Goal: Task Accomplishment & Management: Complete application form

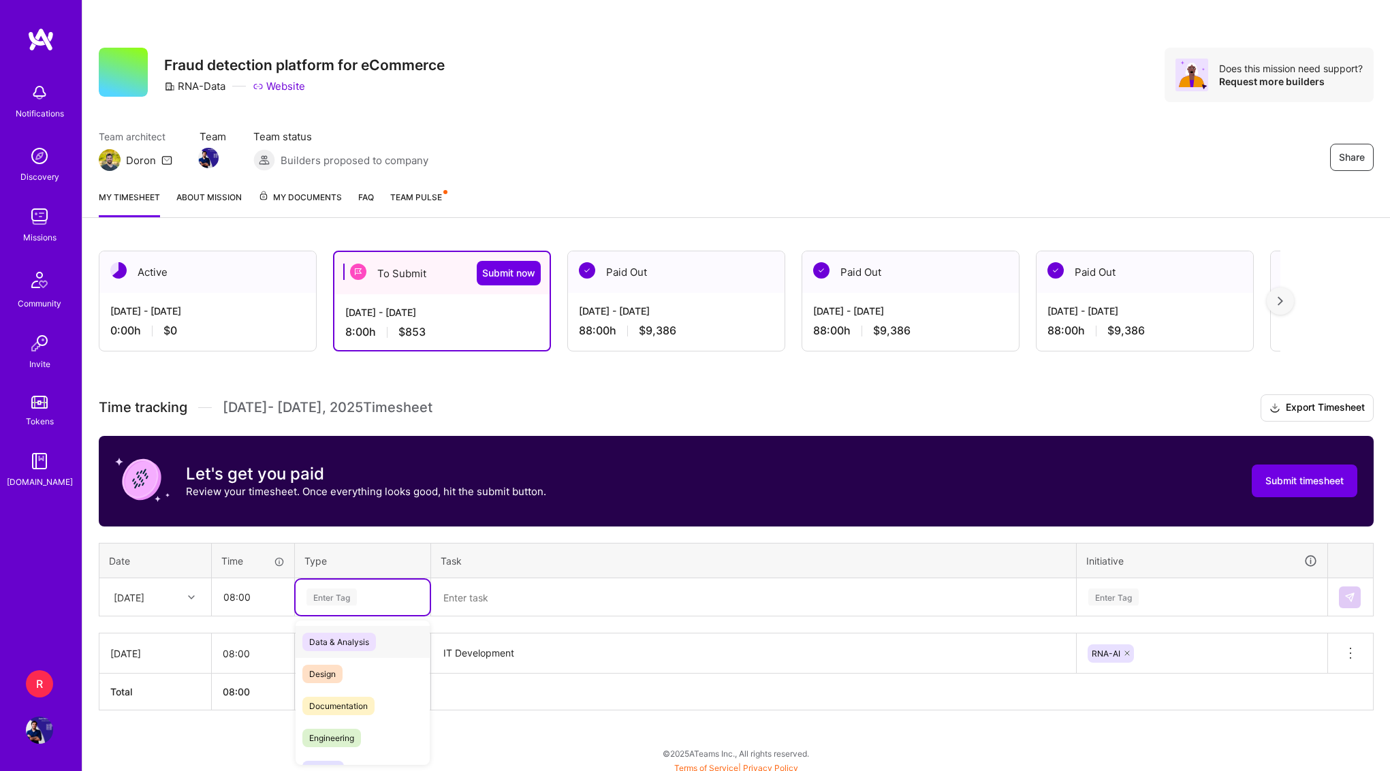
scroll to position [5, 0]
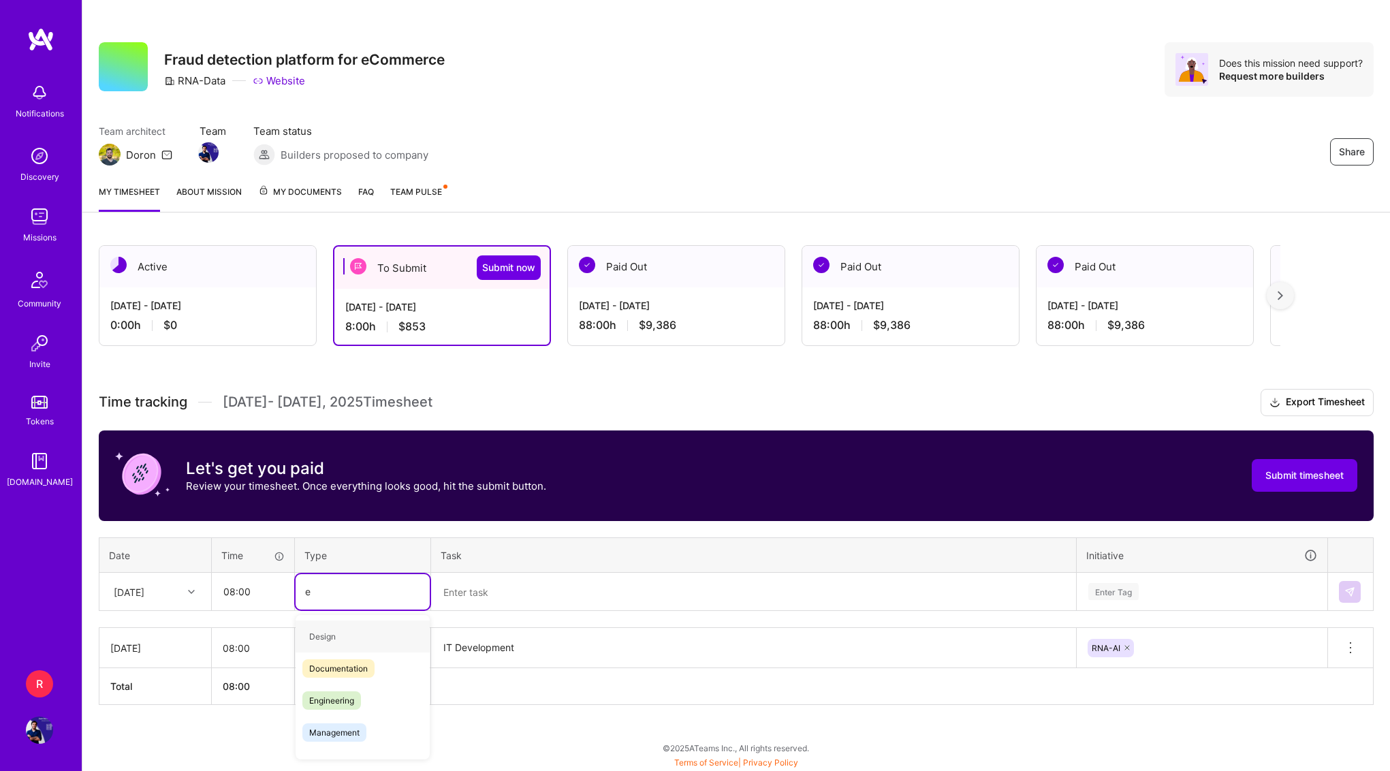
type input "en"
click at [334, 672] on span "Engineering" at bounding box center [331, 668] width 59 height 18
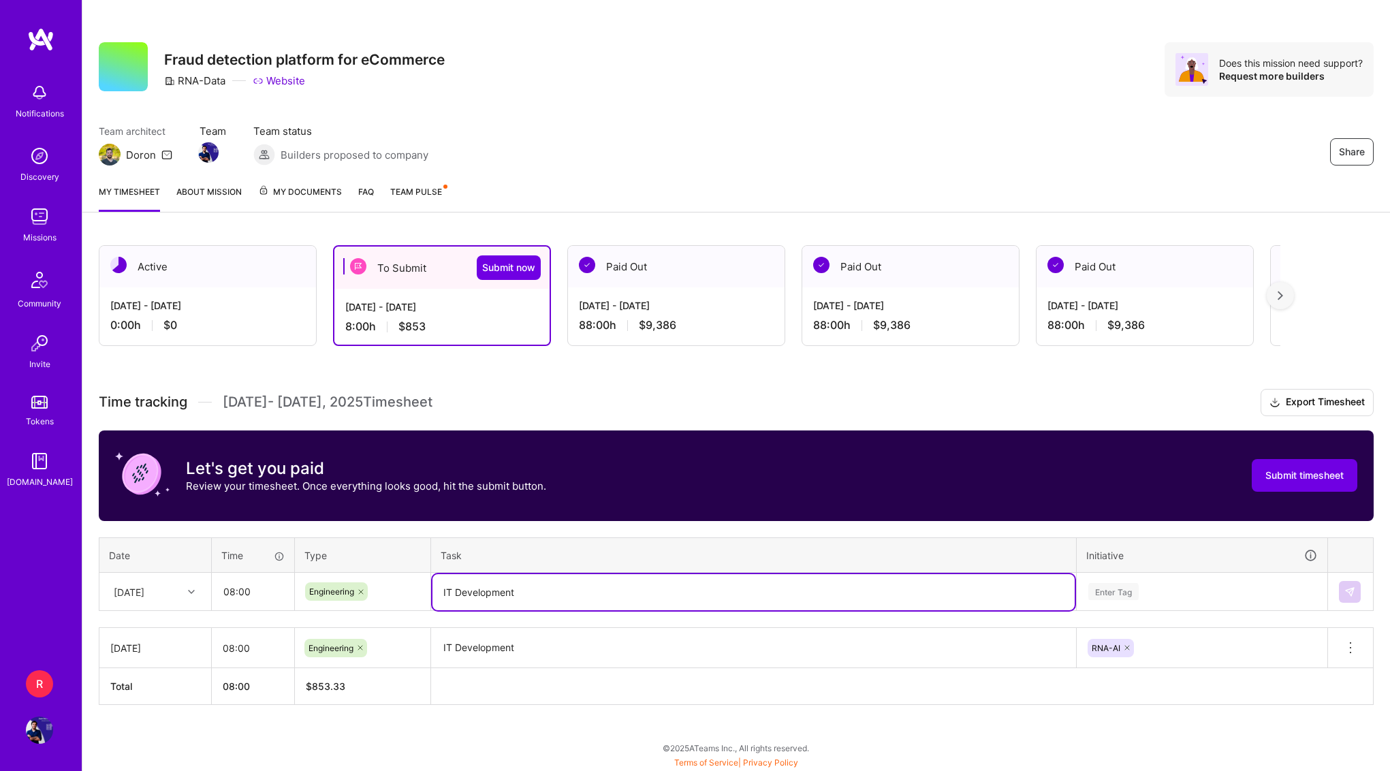
type textarea "IT Development"
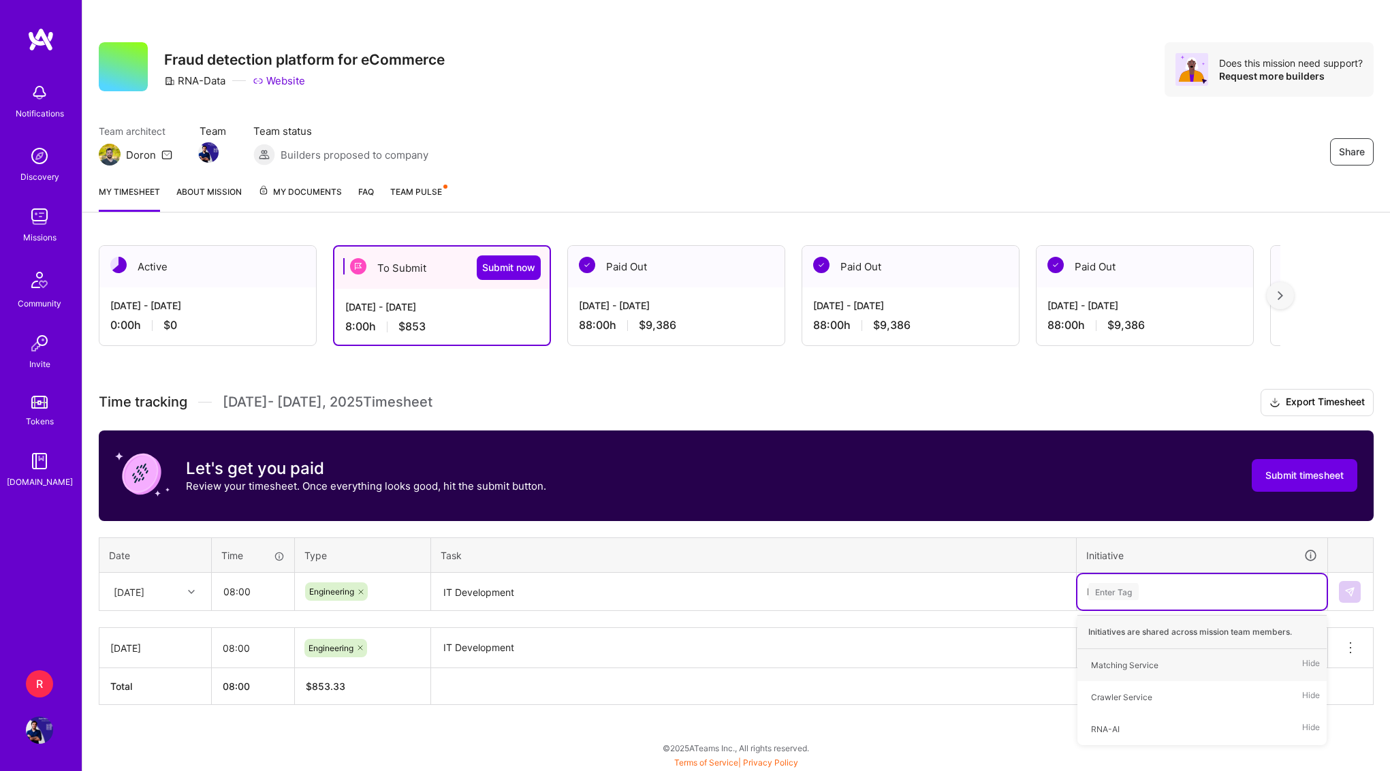
type input "RNA"
click at [1350, 592] on img at bounding box center [1350, 592] width 11 height 11
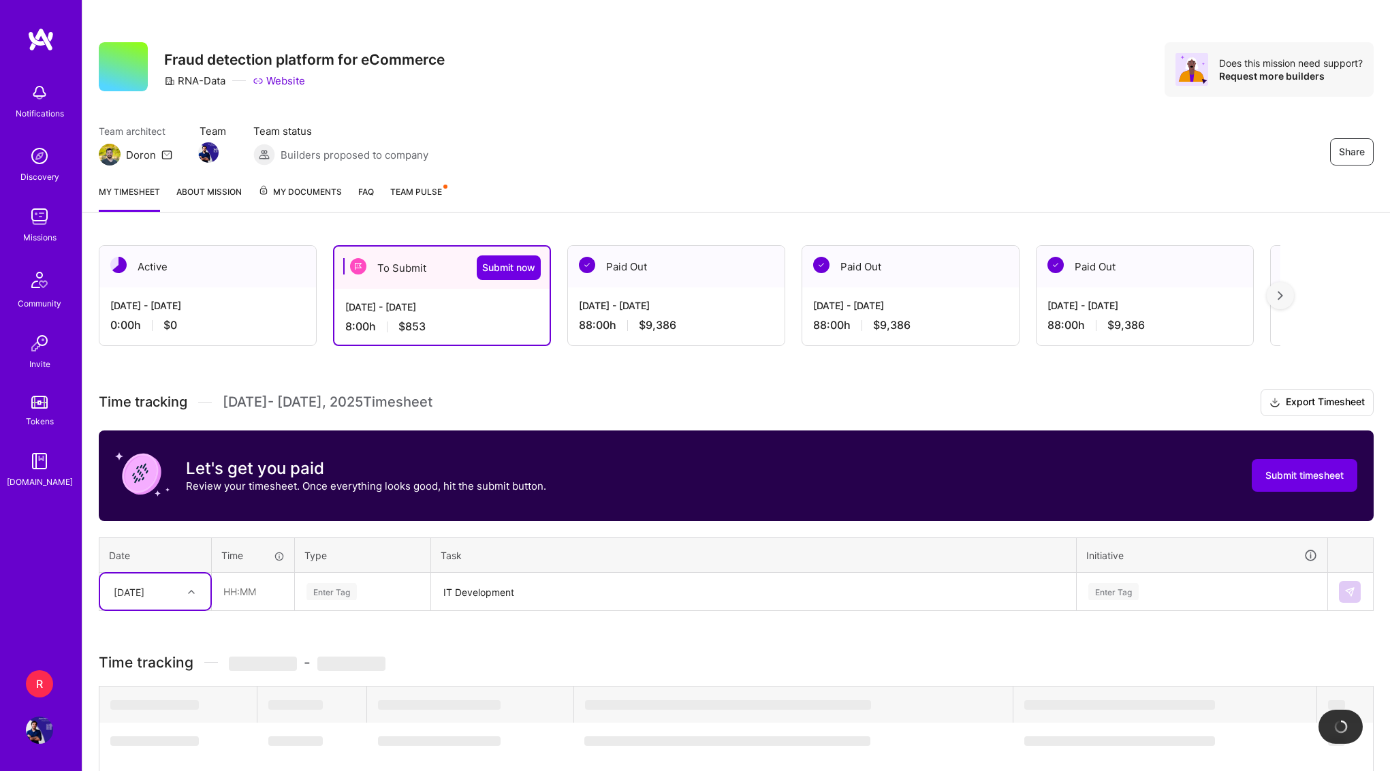
click at [200, 590] on div "option [DATE], selected. Select is focused ,type to refine list, press Down to …" at bounding box center [155, 592] width 110 height 36
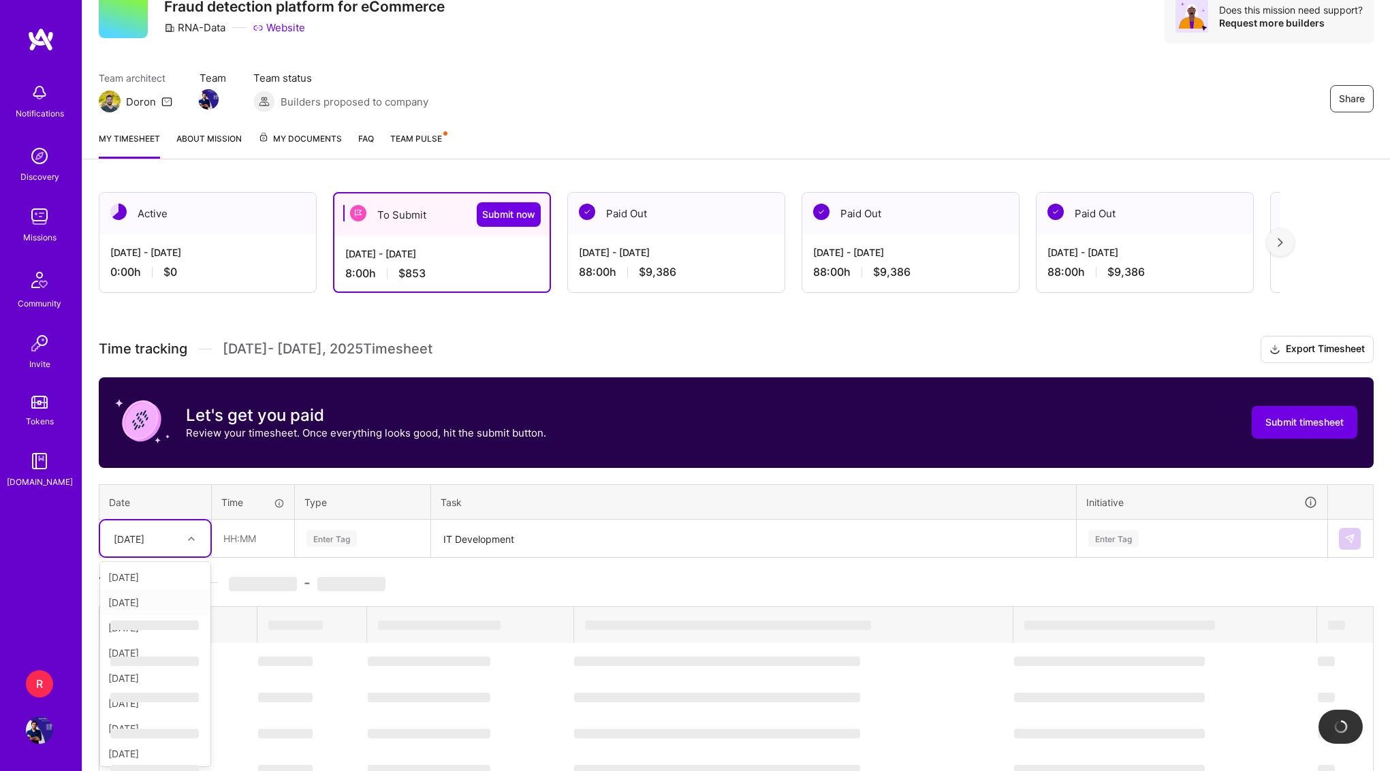
scroll to position [53, 0]
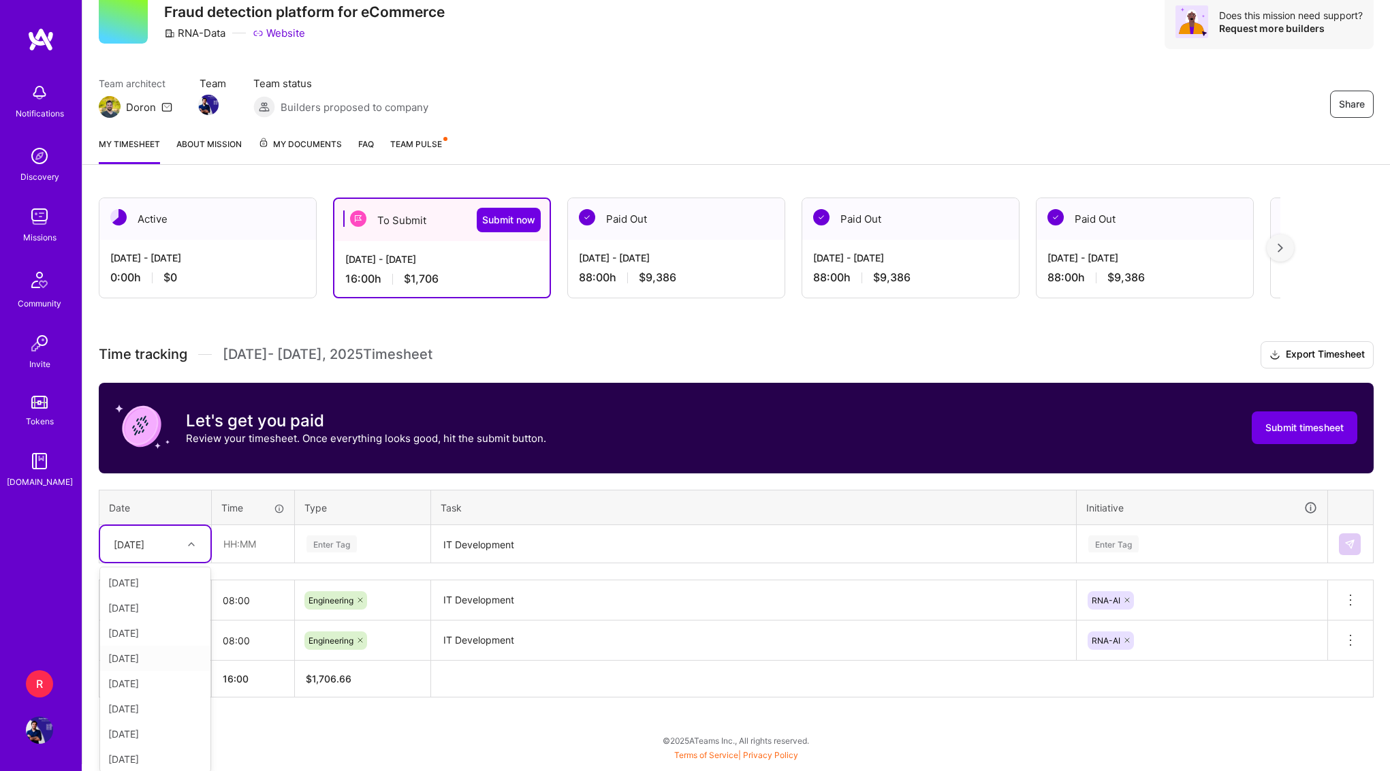
click at [151, 664] on div "[DATE]" at bounding box center [155, 658] width 110 height 25
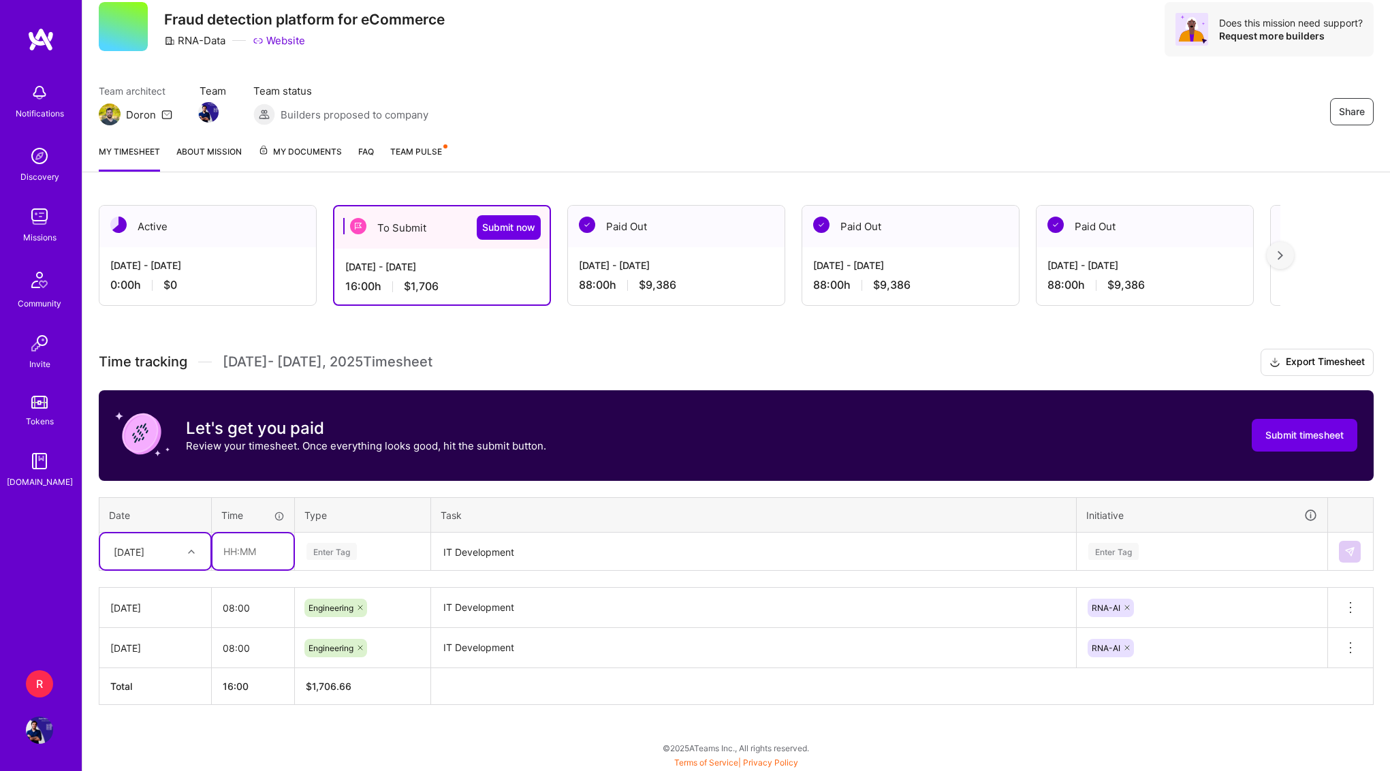
click at [245, 548] on input "text" at bounding box center [253, 551] width 81 height 36
type input "08:00"
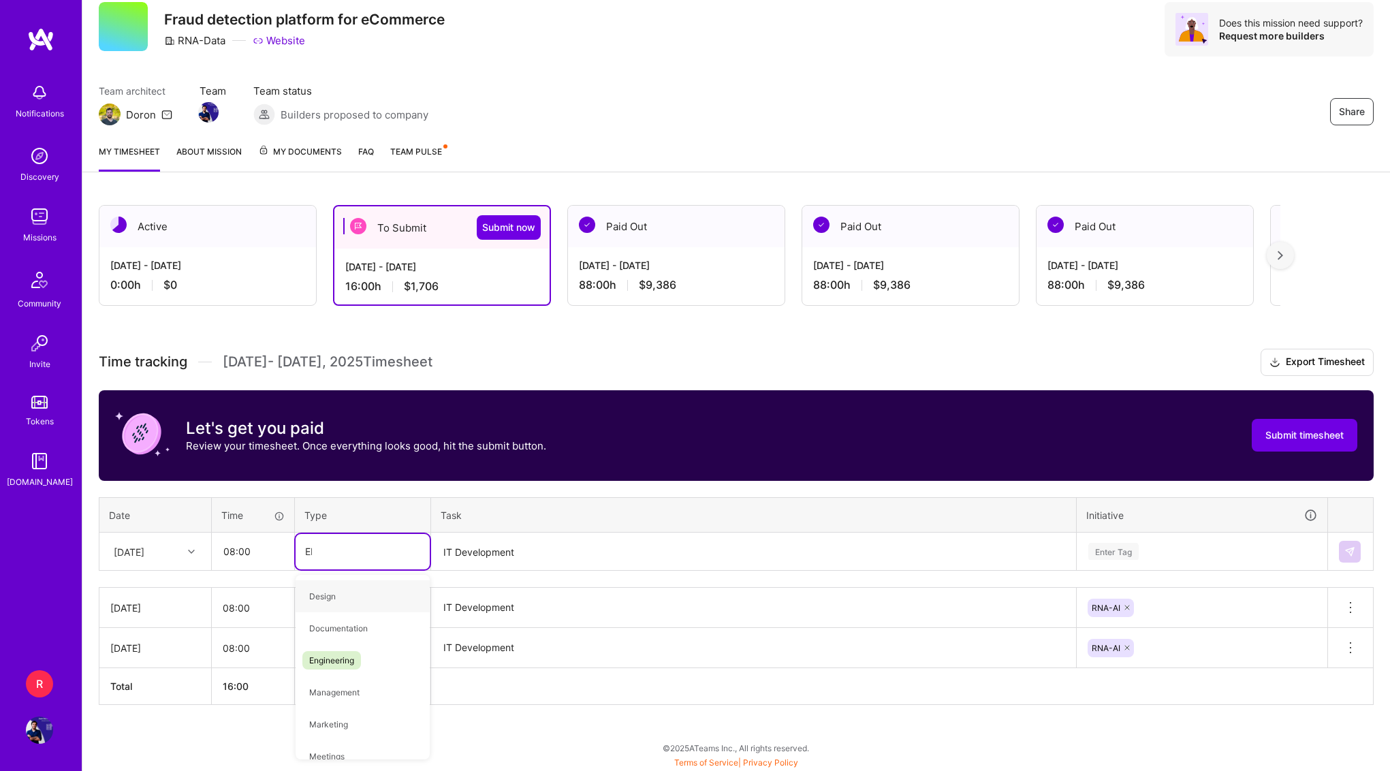
type input "ENG"
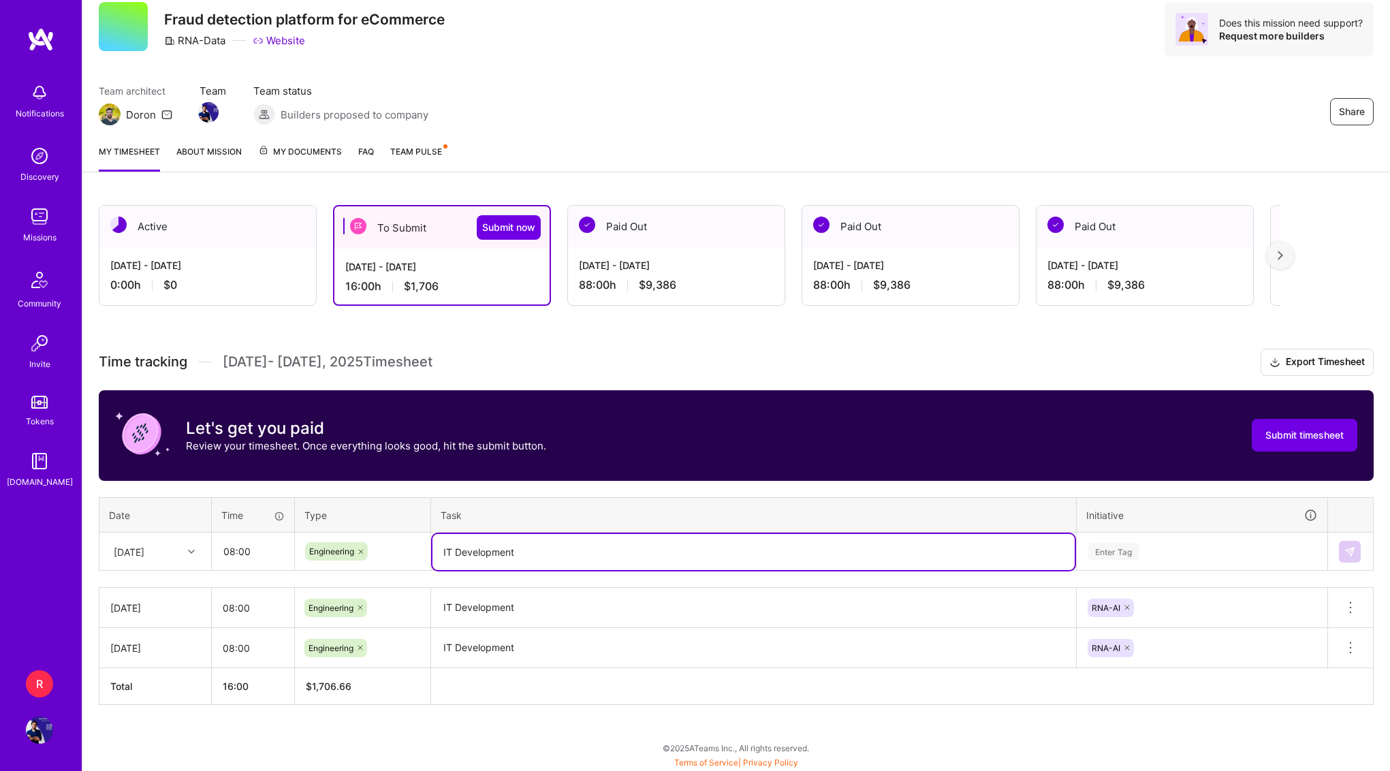
type textarea "IT Development"
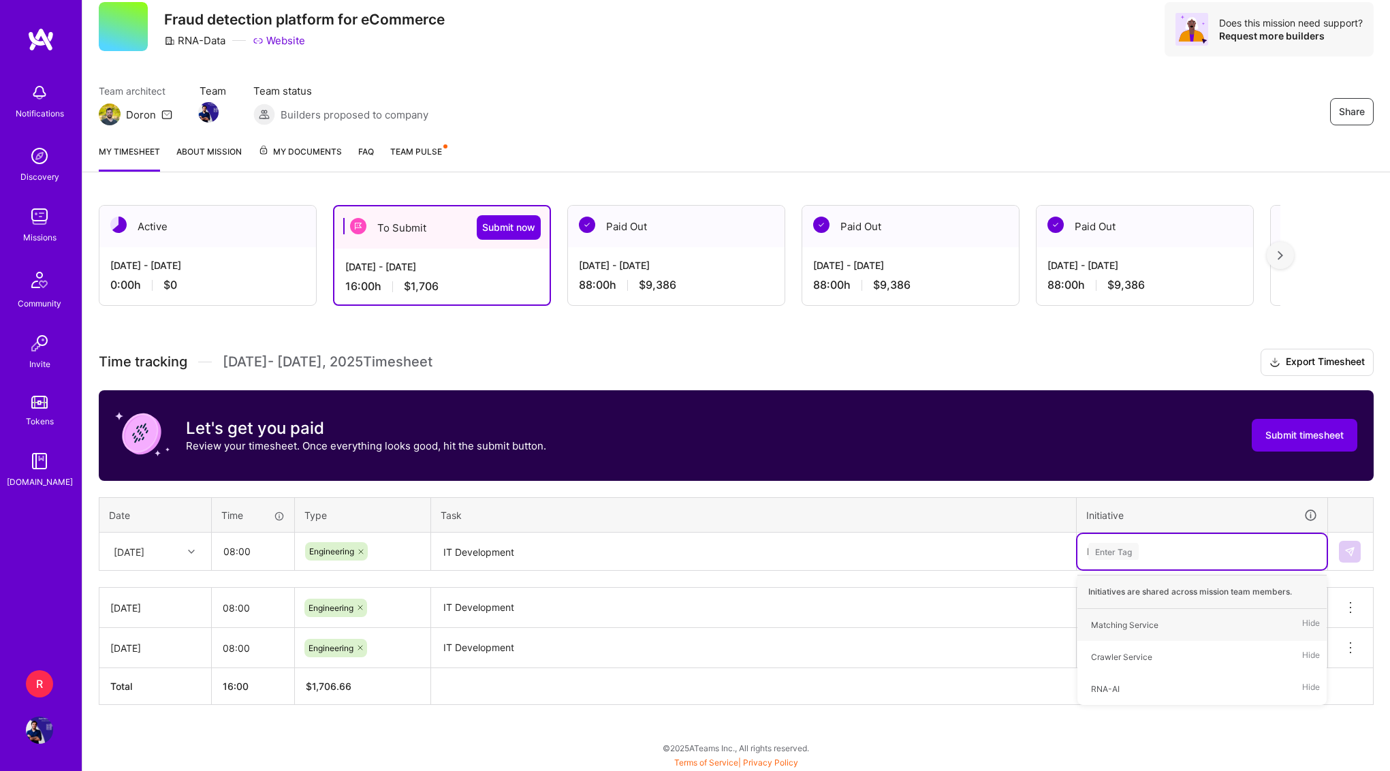
type input "RNA"
click at [1353, 539] on td at bounding box center [1351, 552] width 46 height 38
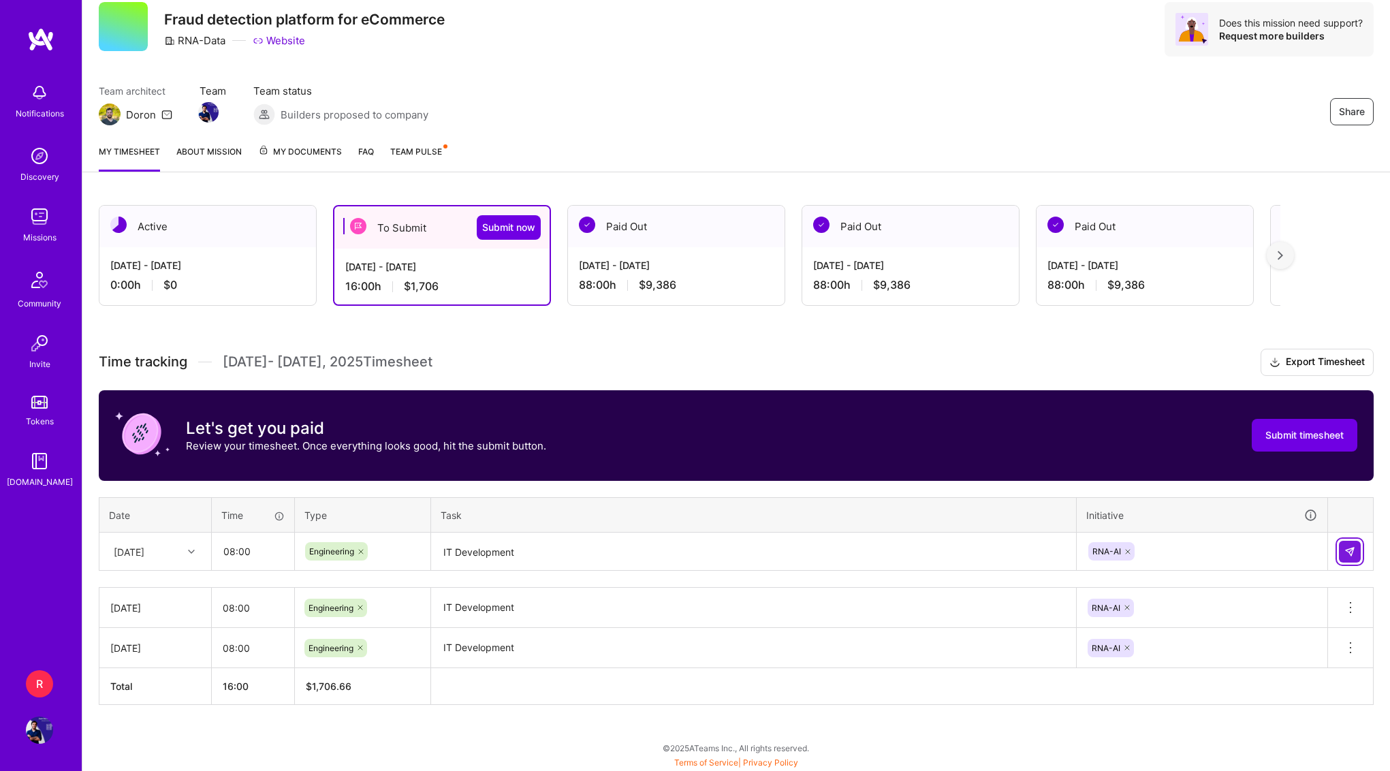
click at [1347, 544] on button at bounding box center [1350, 552] width 22 height 22
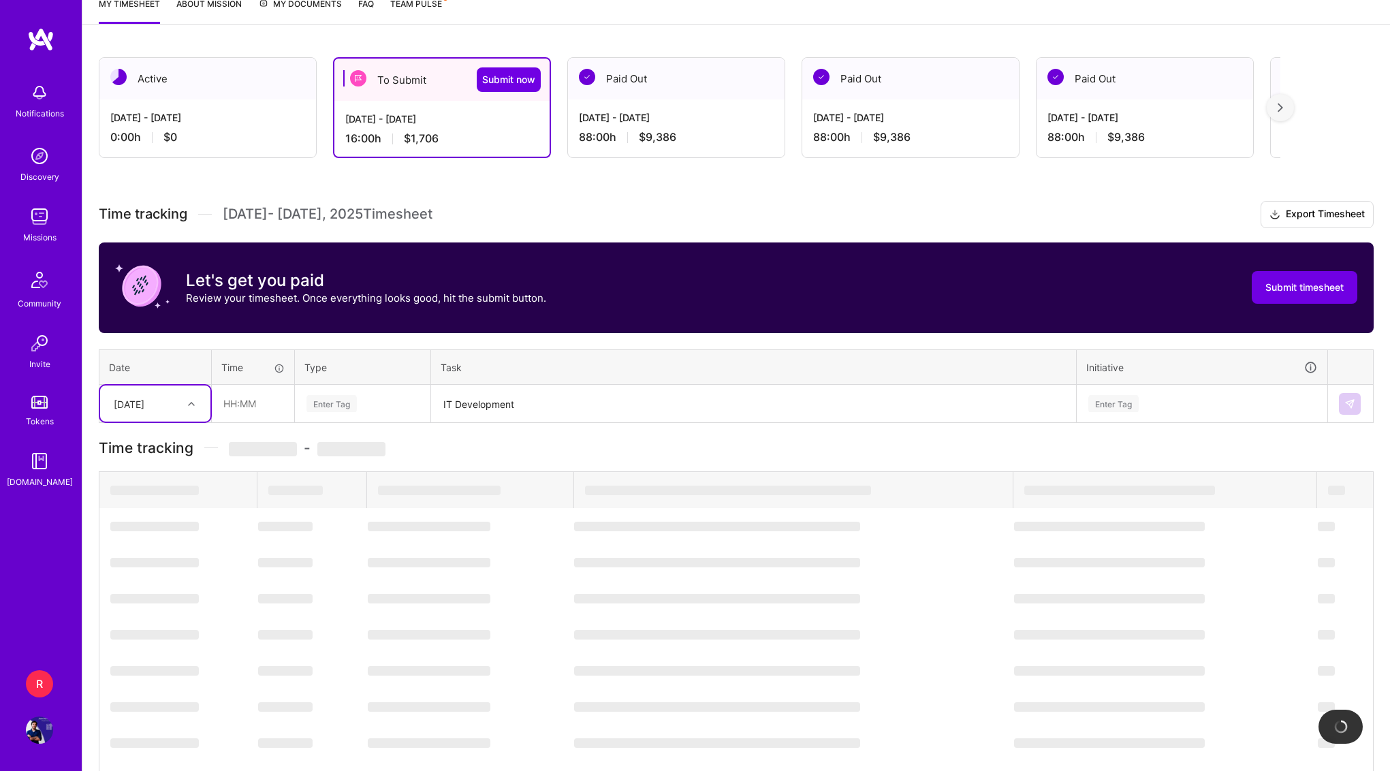
scroll to position [86, 0]
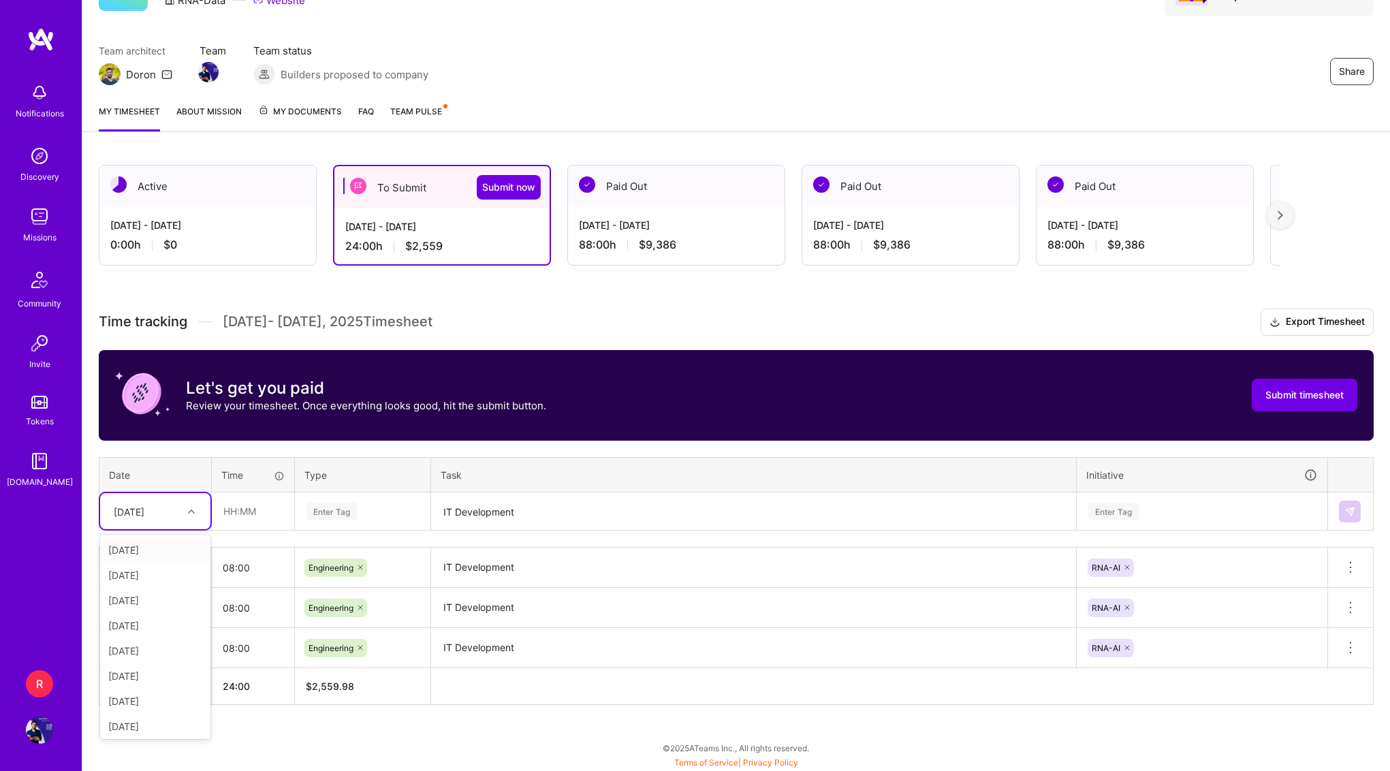
click at [179, 495] on div "[DATE]" at bounding box center [155, 511] width 110 height 36
click at [157, 628] on div "[DATE]" at bounding box center [155, 625] width 110 height 25
type input "08:00"
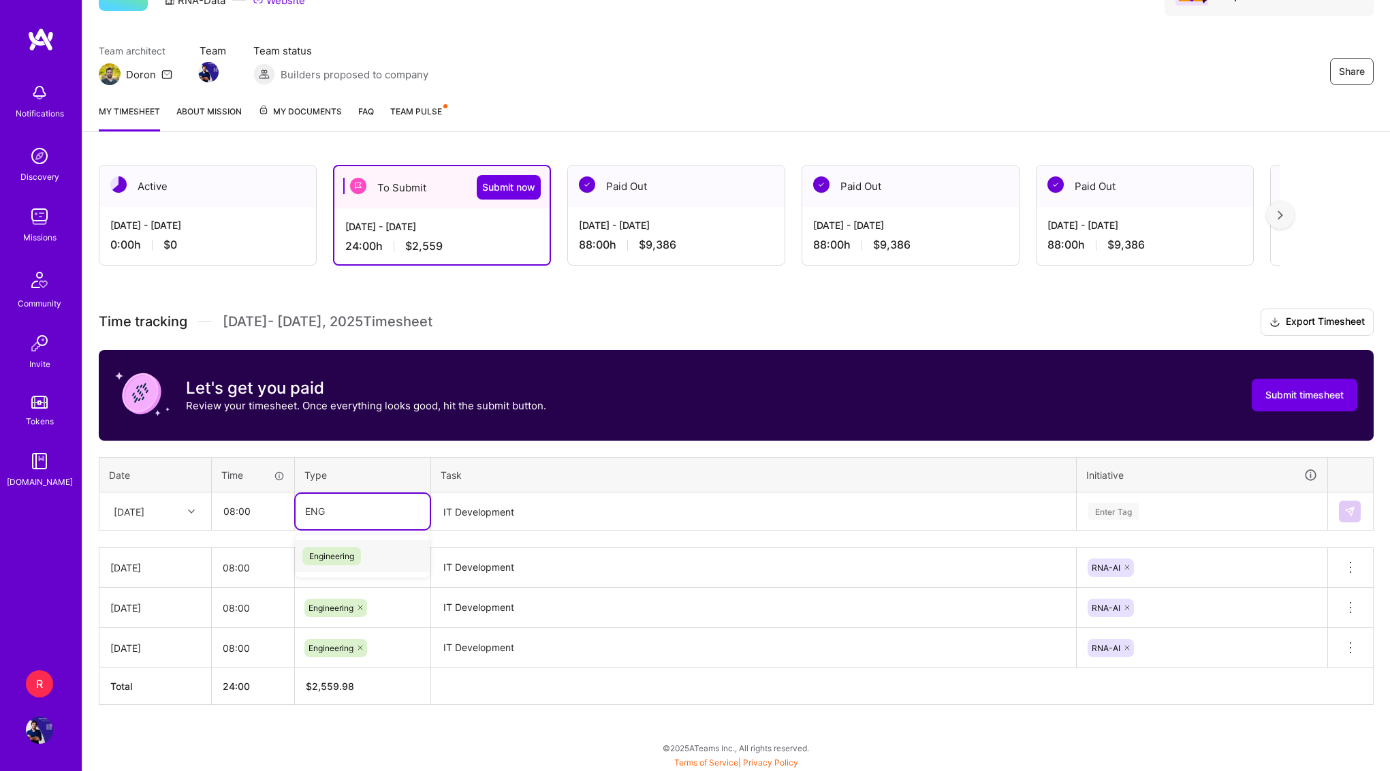
type input "ENGI"
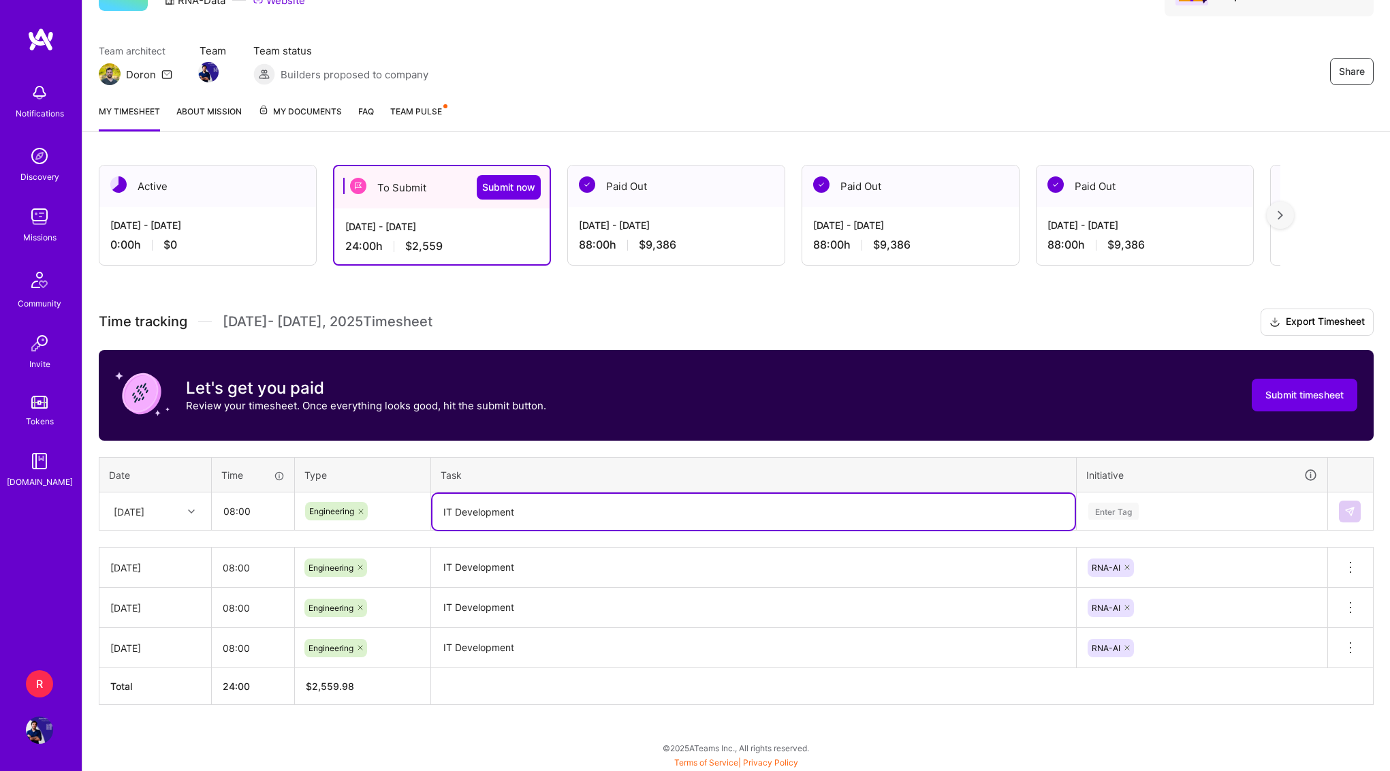
type textarea "IT Development"
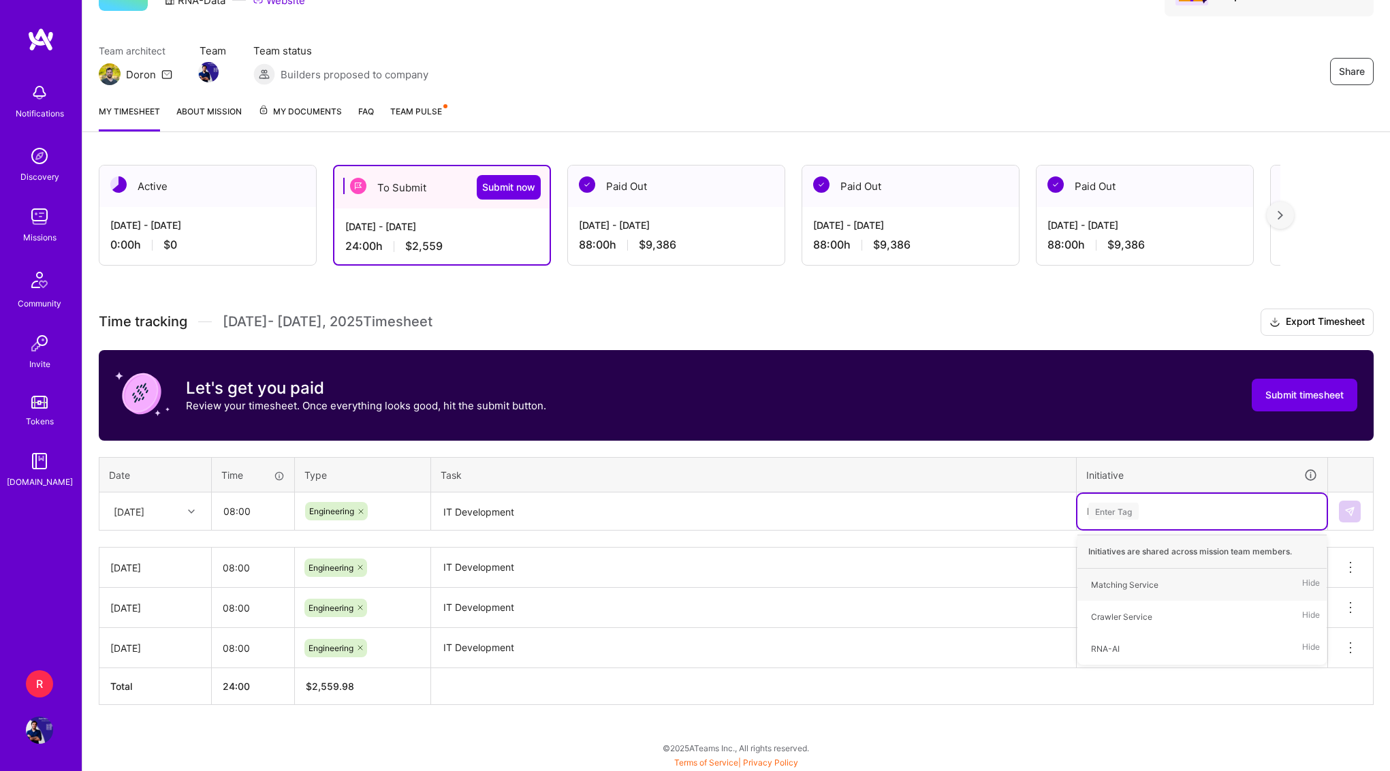
type input "RNA"
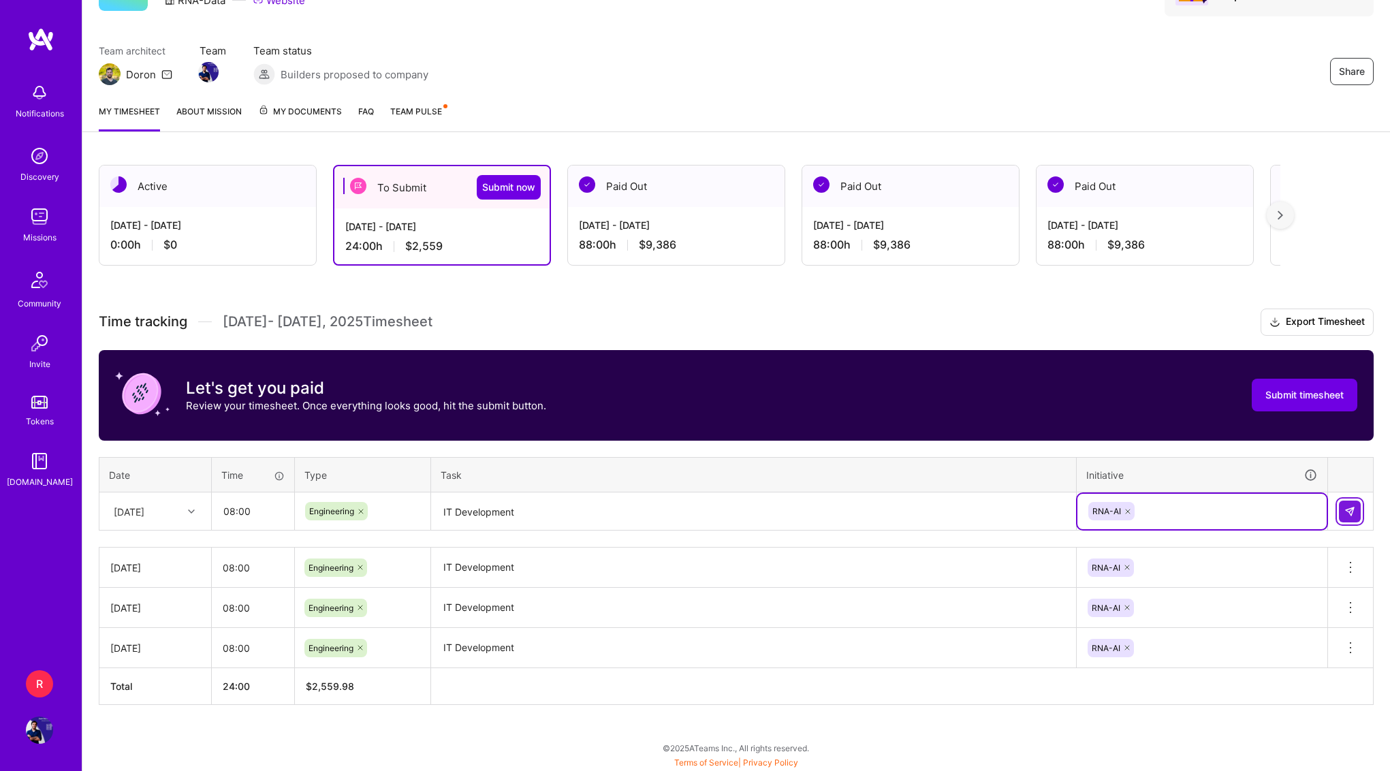
click at [1347, 513] on img at bounding box center [1350, 511] width 11 height 11
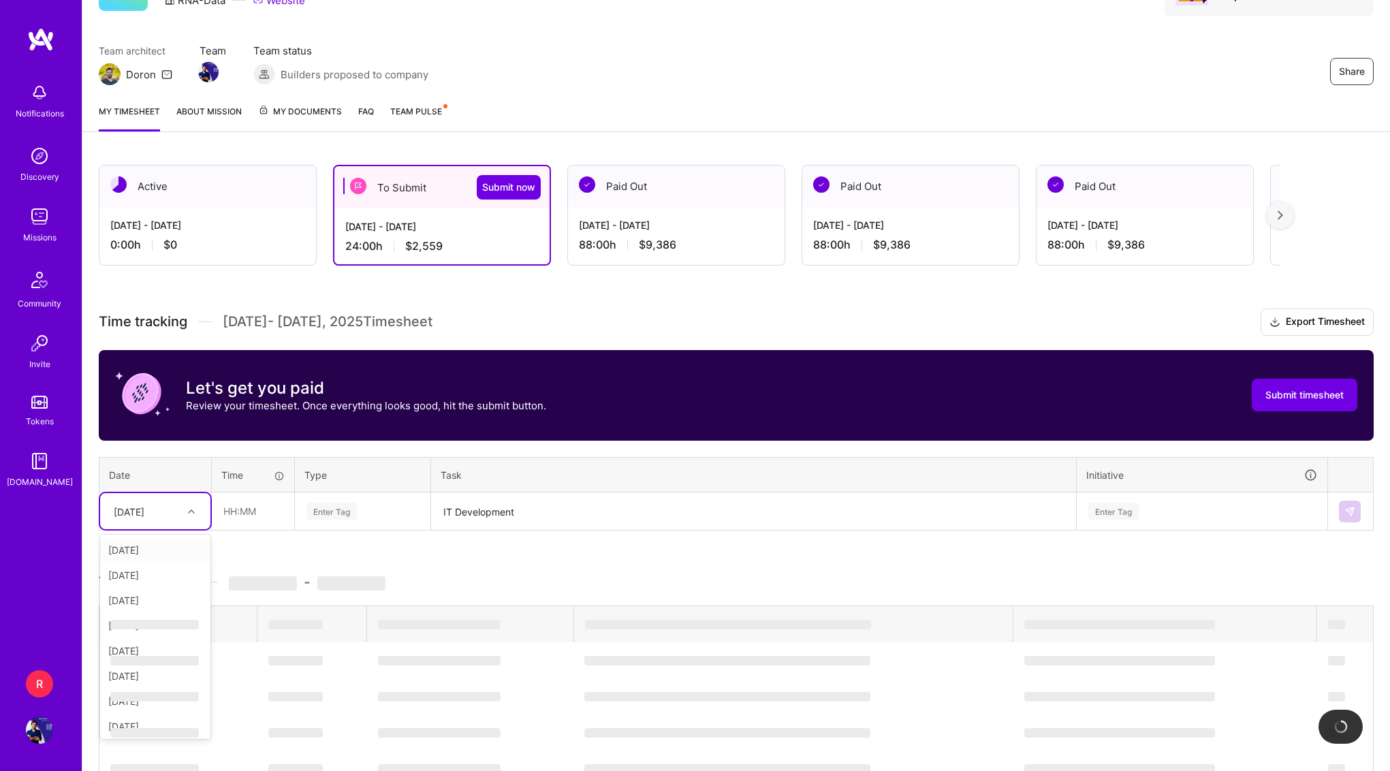
click at [175, 502] on div "[DATE]" at bounding box center [145, 511] width 76 height 22
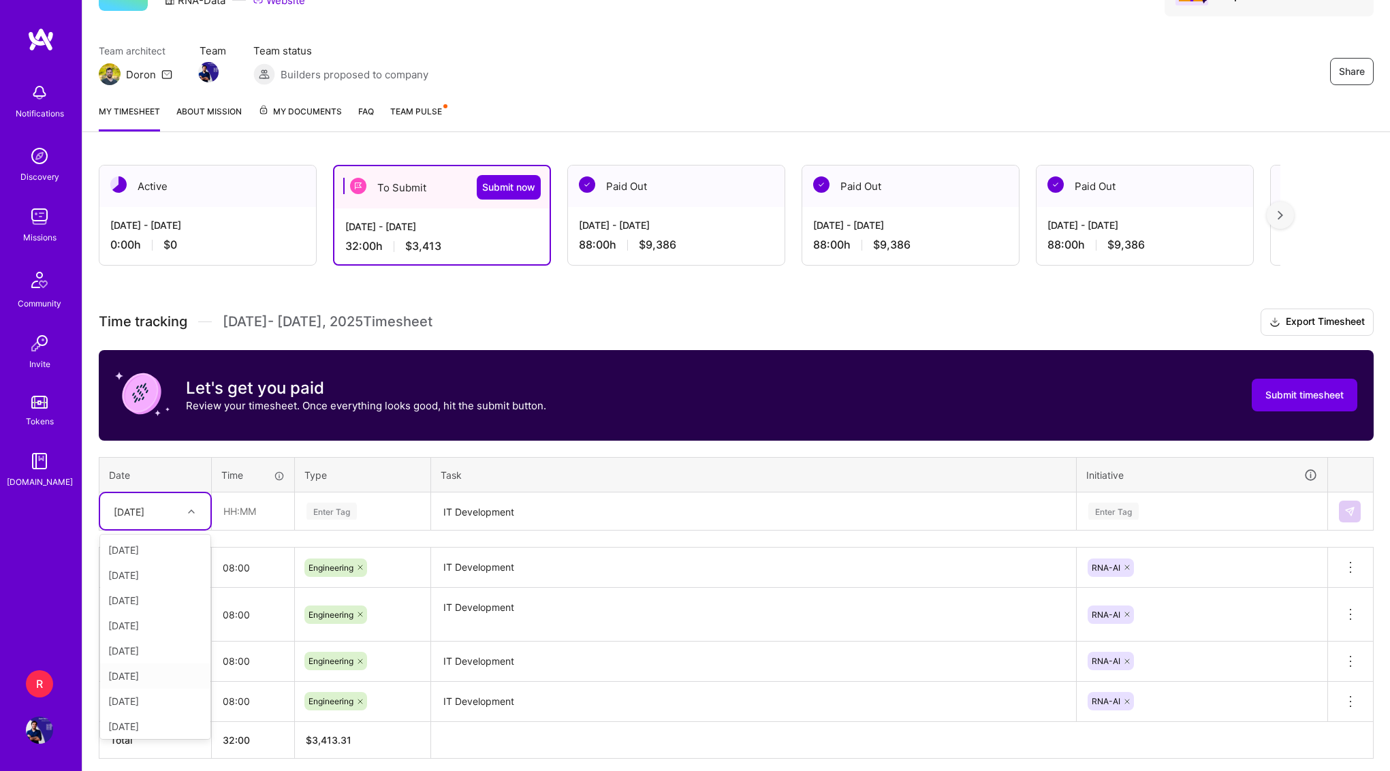
click at [149, 678] on div "[DATE]" at bounding box center [155, 676] width 110 height 25
type input "08:00"
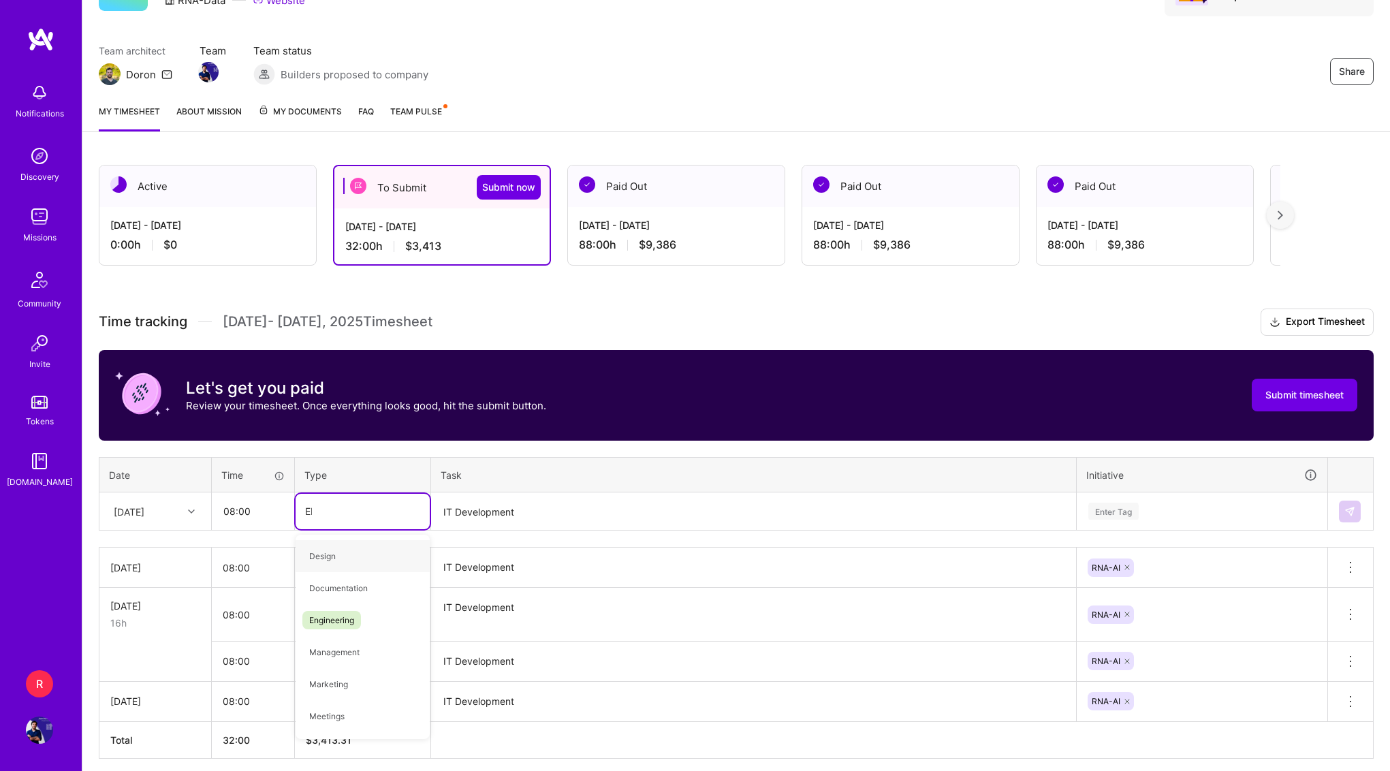
type input "ENG"
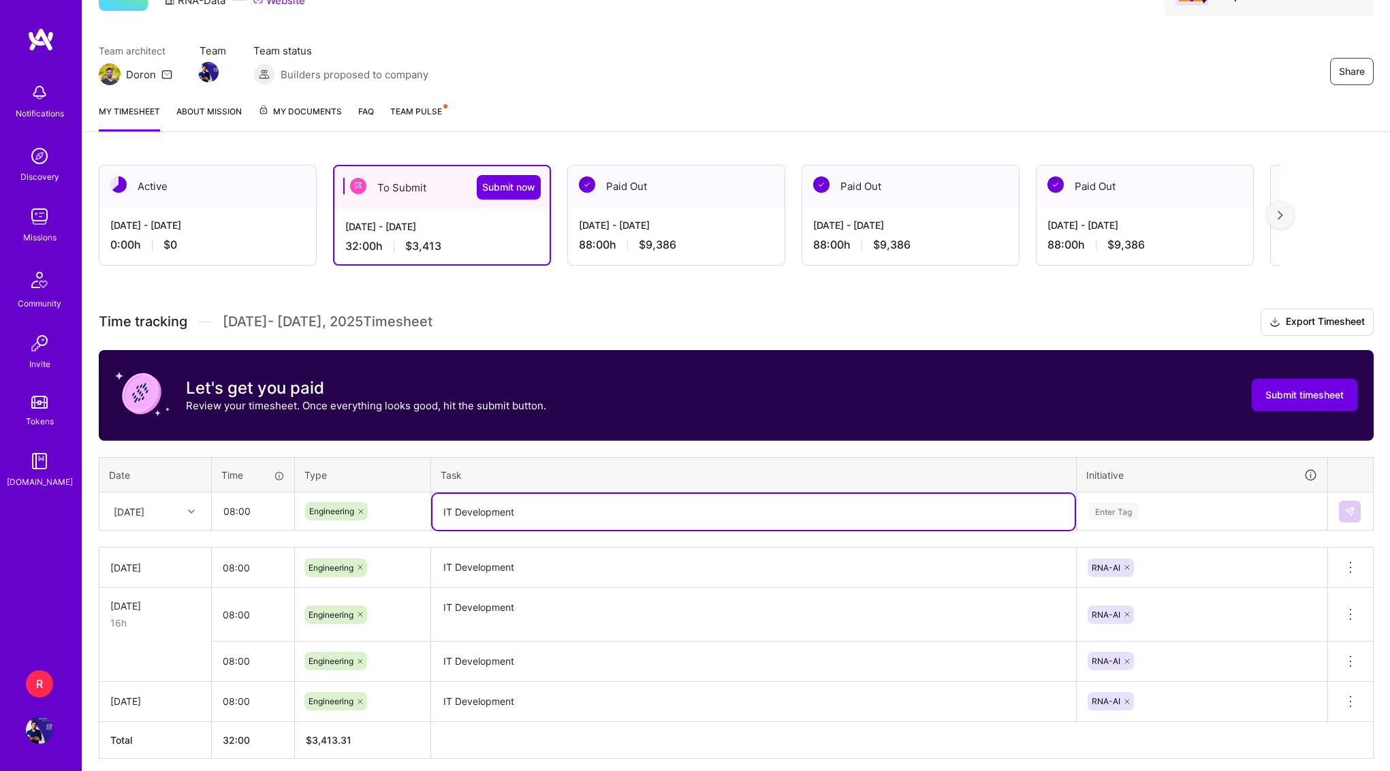
type textarea "IT Development"
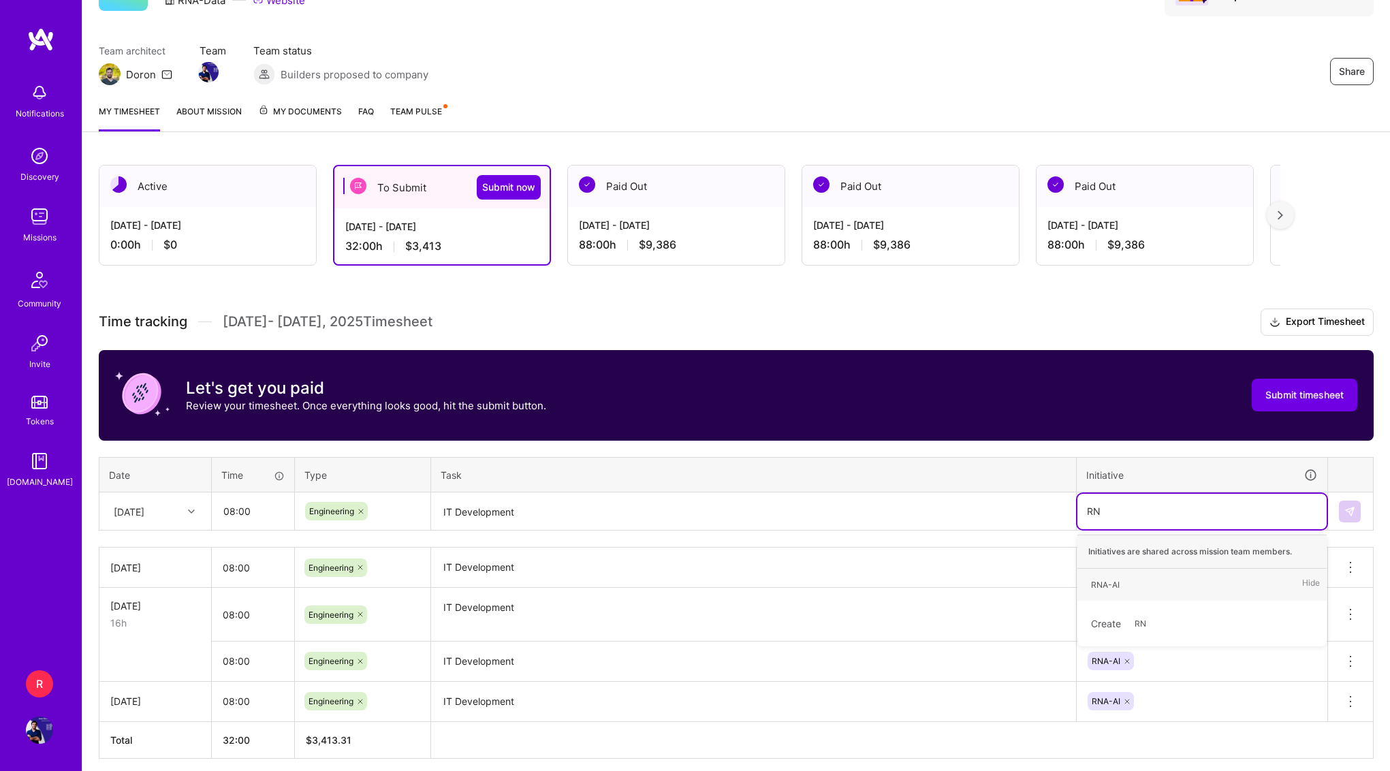
type input "RNA"
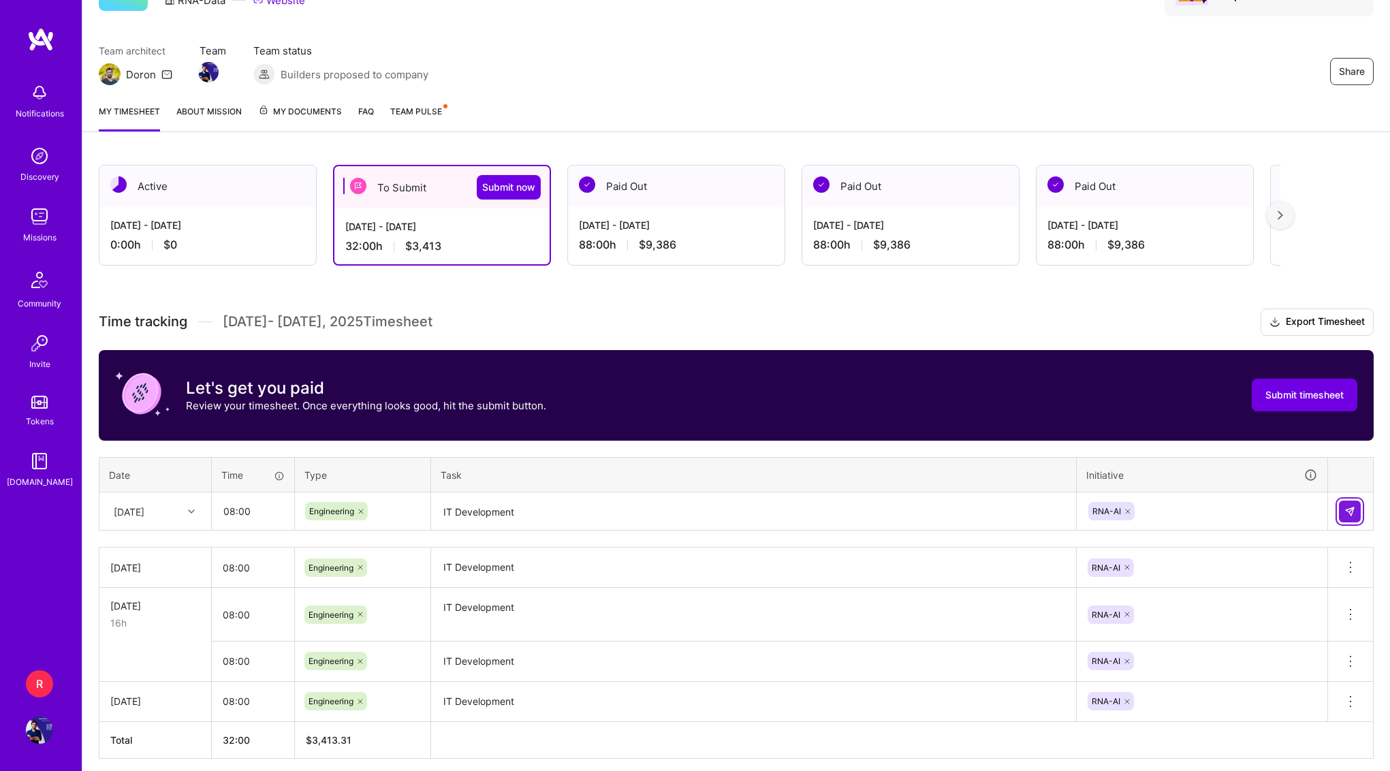
click at [1345, 506] on img at bounding box center [1350, 511] width 11 height 11
click at [1350, 608] on icon at bounding box center [1351, 614] width 16 height 16
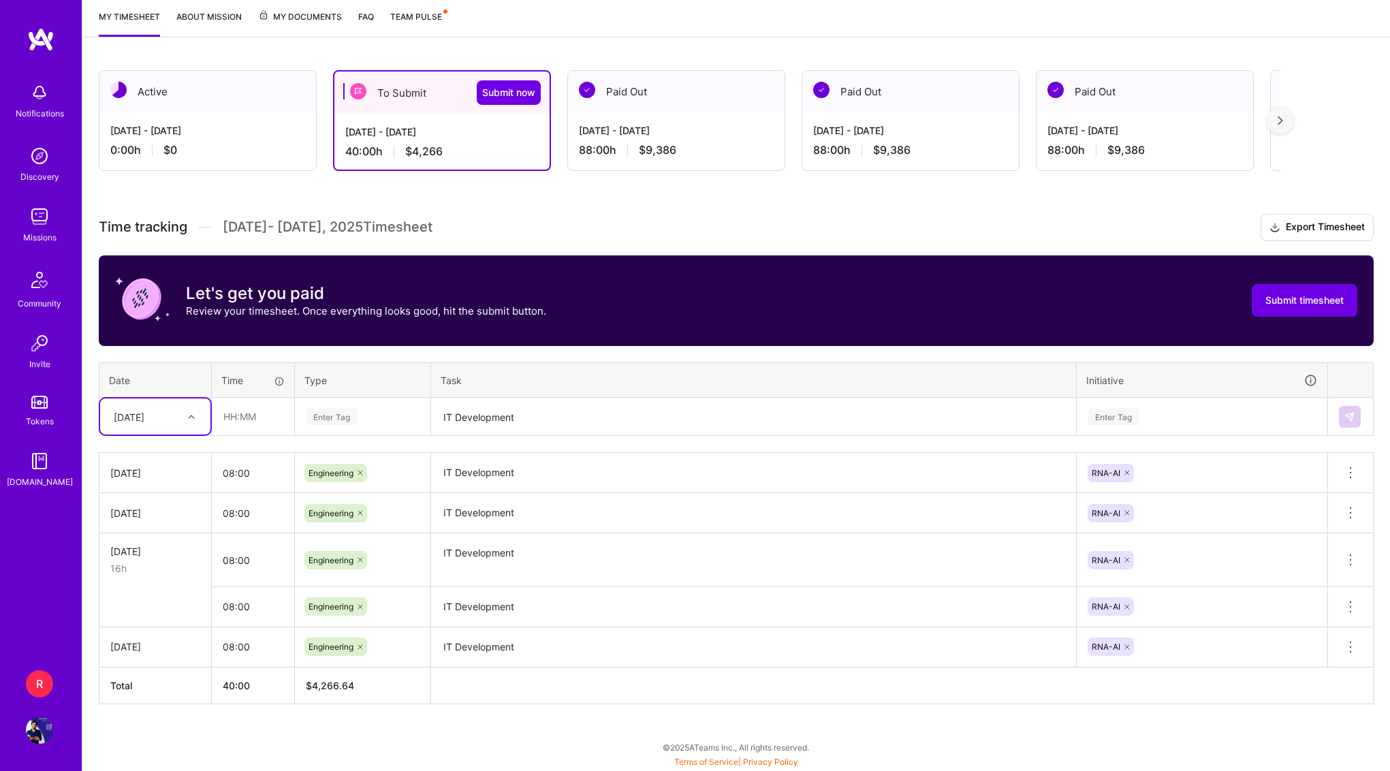
scroll to position [180, 0]
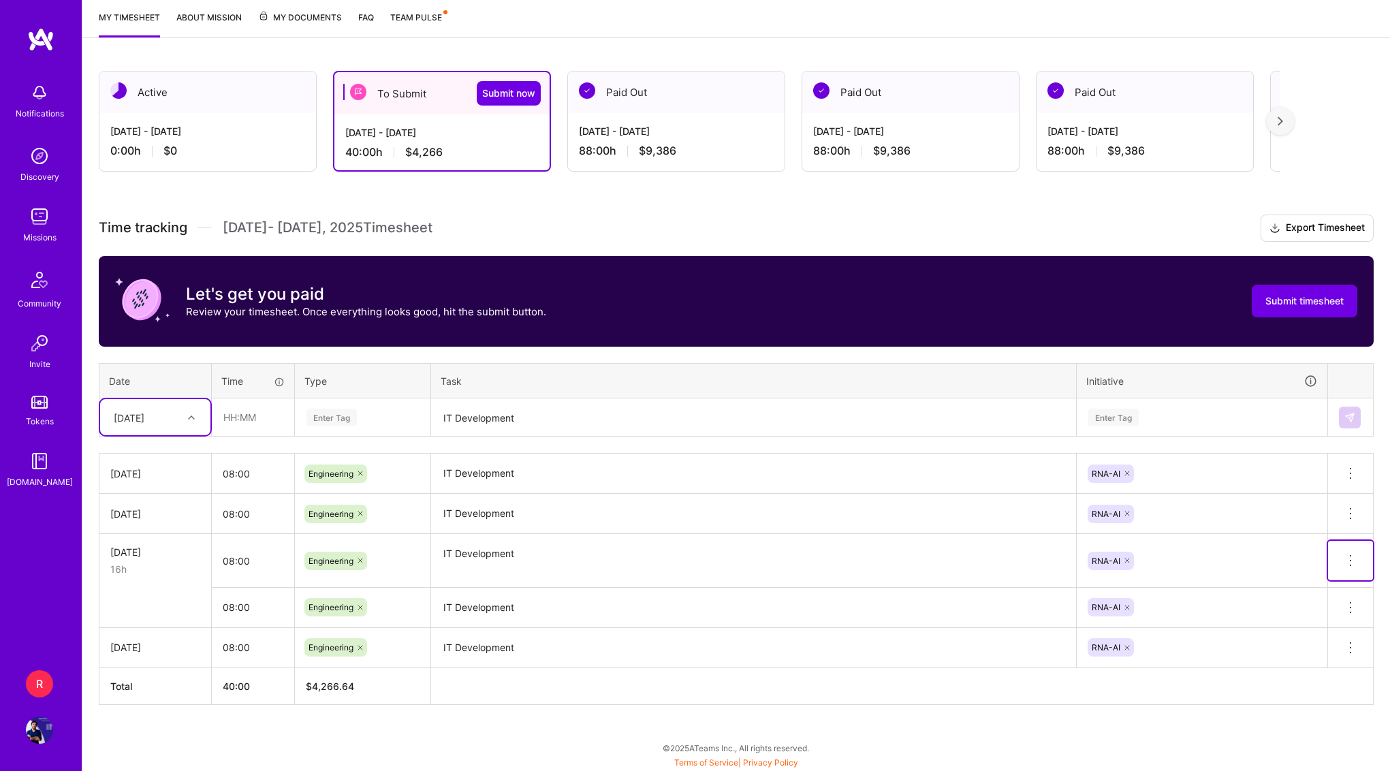
click at [1347, 555] on icon at bounding box center [1351, 560] width 16 height 16
click at [1317, 586] on button "Delete row" at bounding box center [1317, 583] width 71 height 33
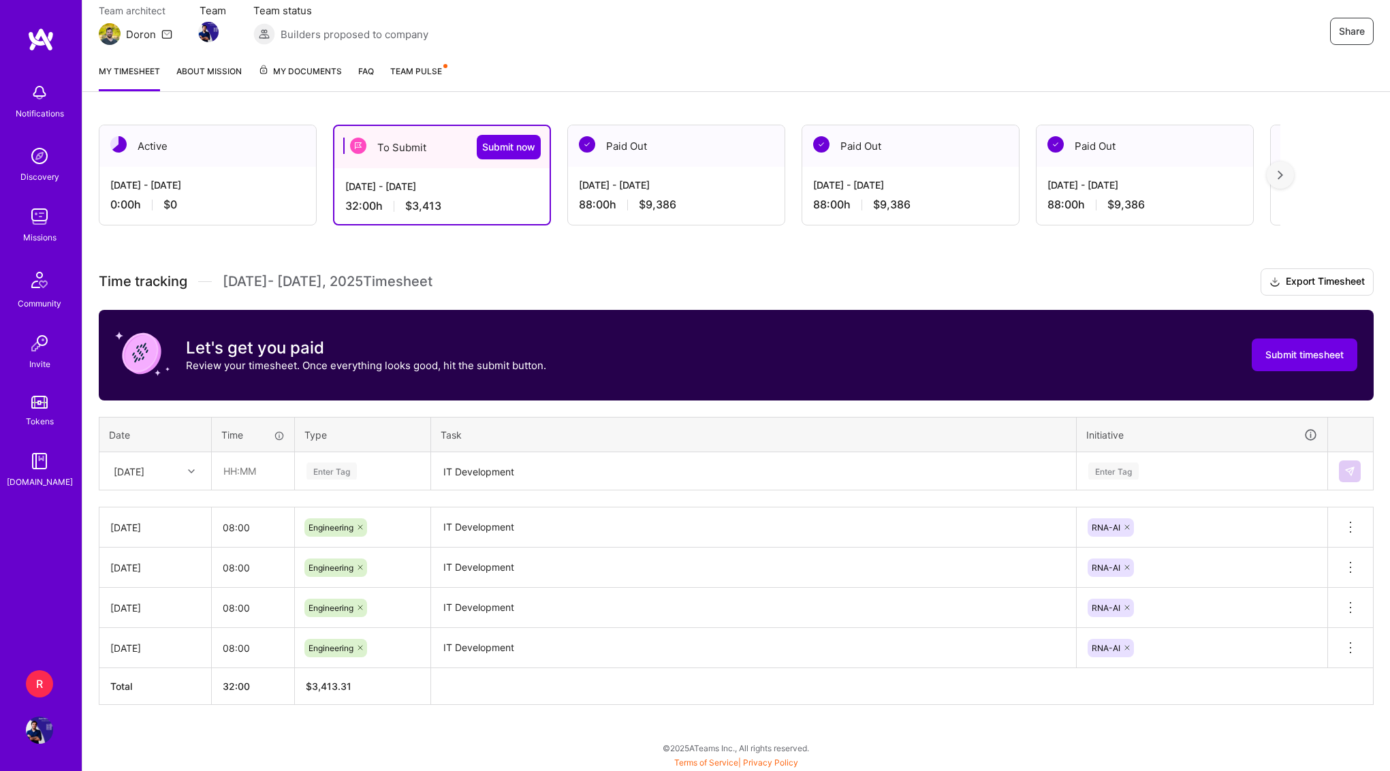
click at [159, 478] on div "[DATE]" at bounding box center [145, 471] width 76 height 22
type input "th"
click at [146, 513] on div "[DATE]" at bounding box center [155, 509] width 110 height 25
type input "08:00"
type input "ENG"
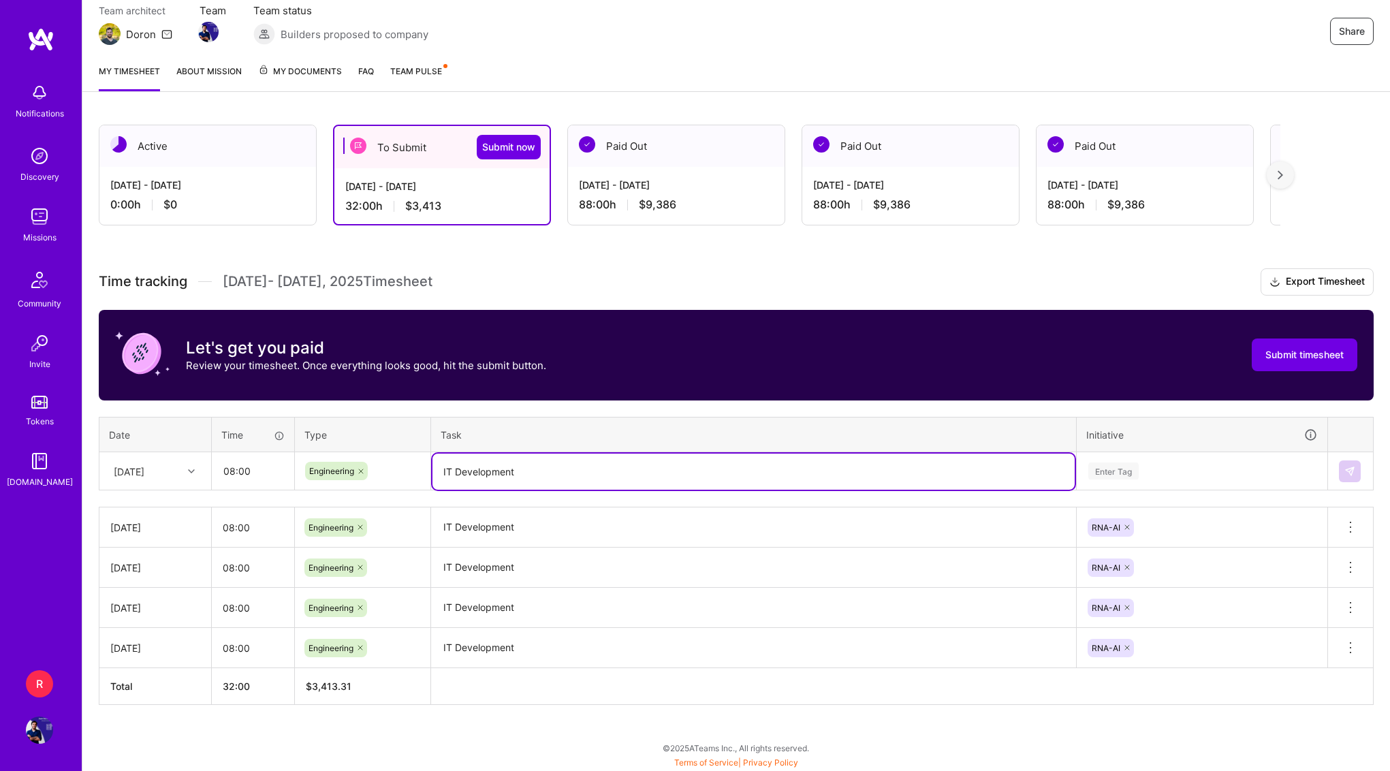
type textarea "IT Development"
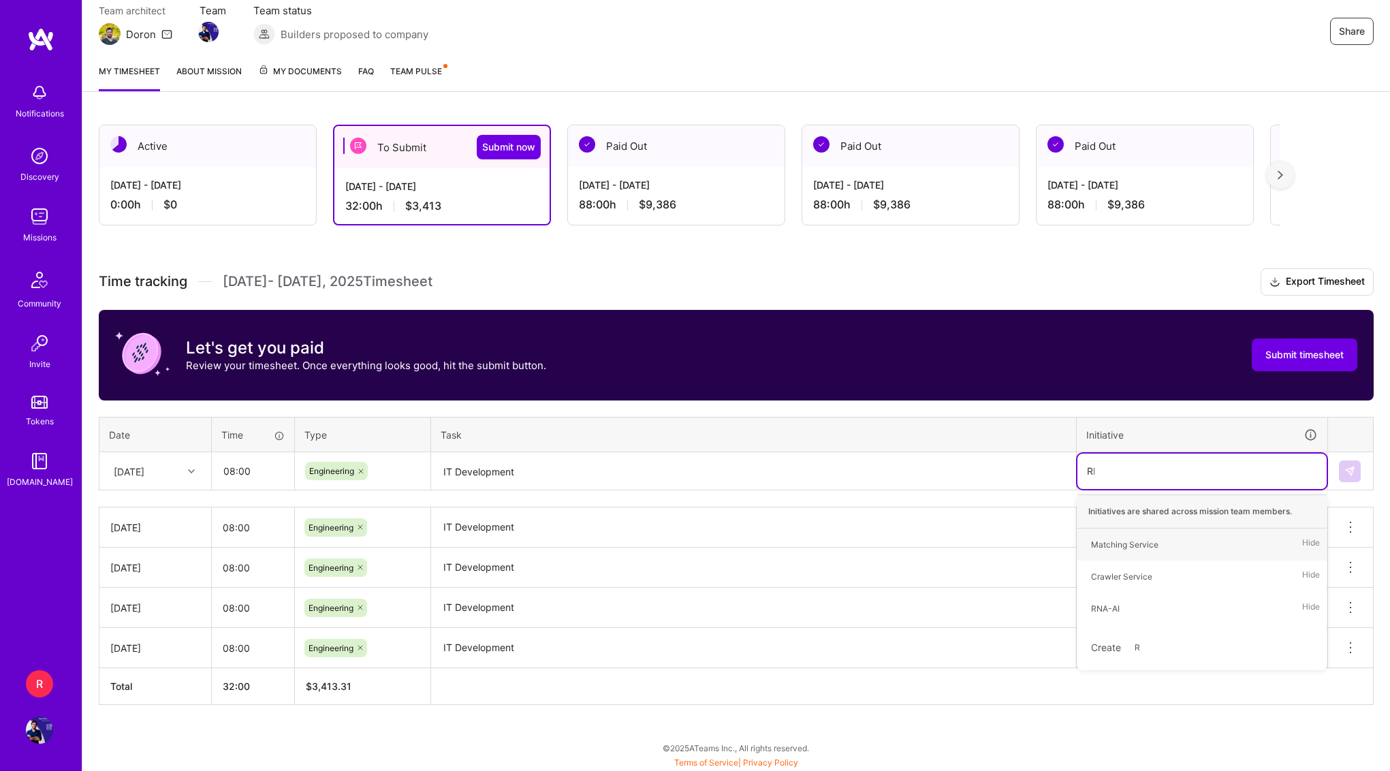
type input "RNA"
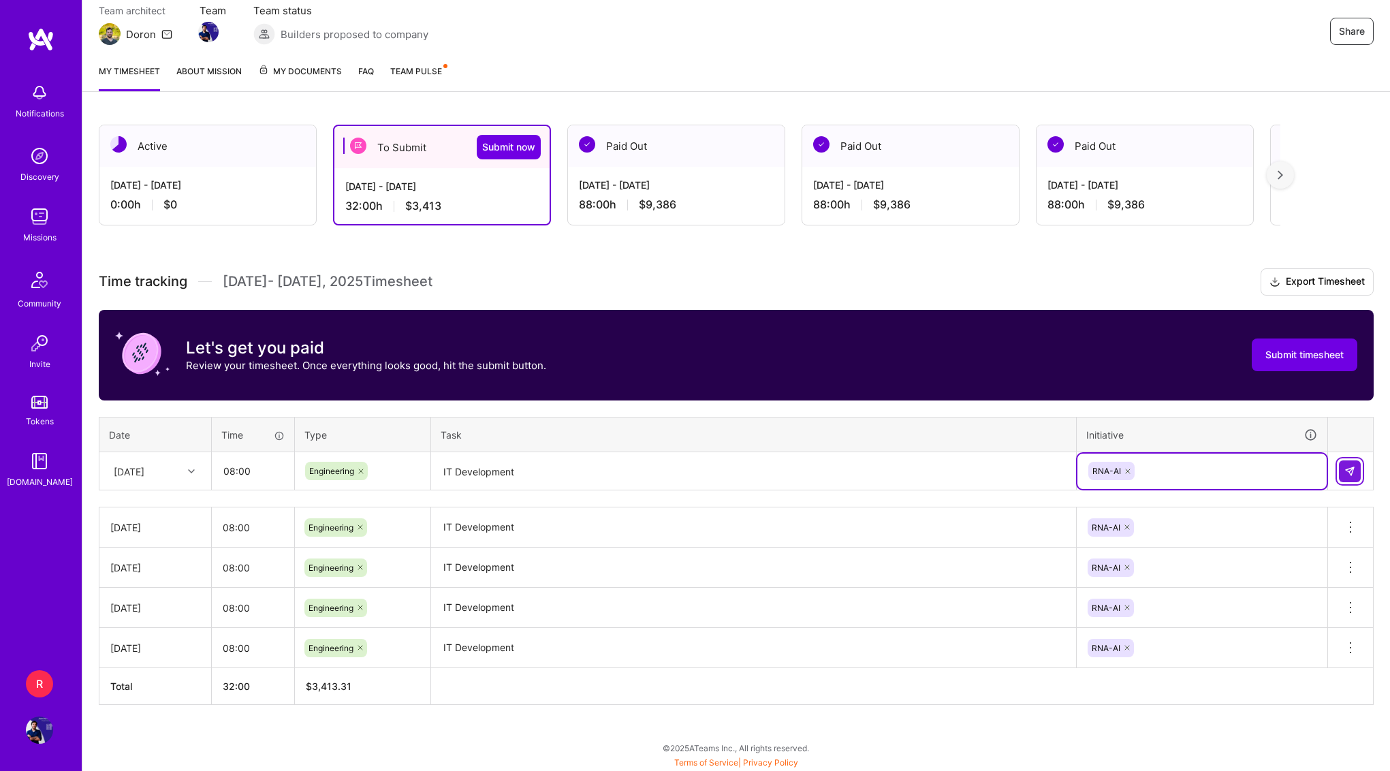
click at [1350, 474] on img at bounding box center [1350, 471] width 11 height 11
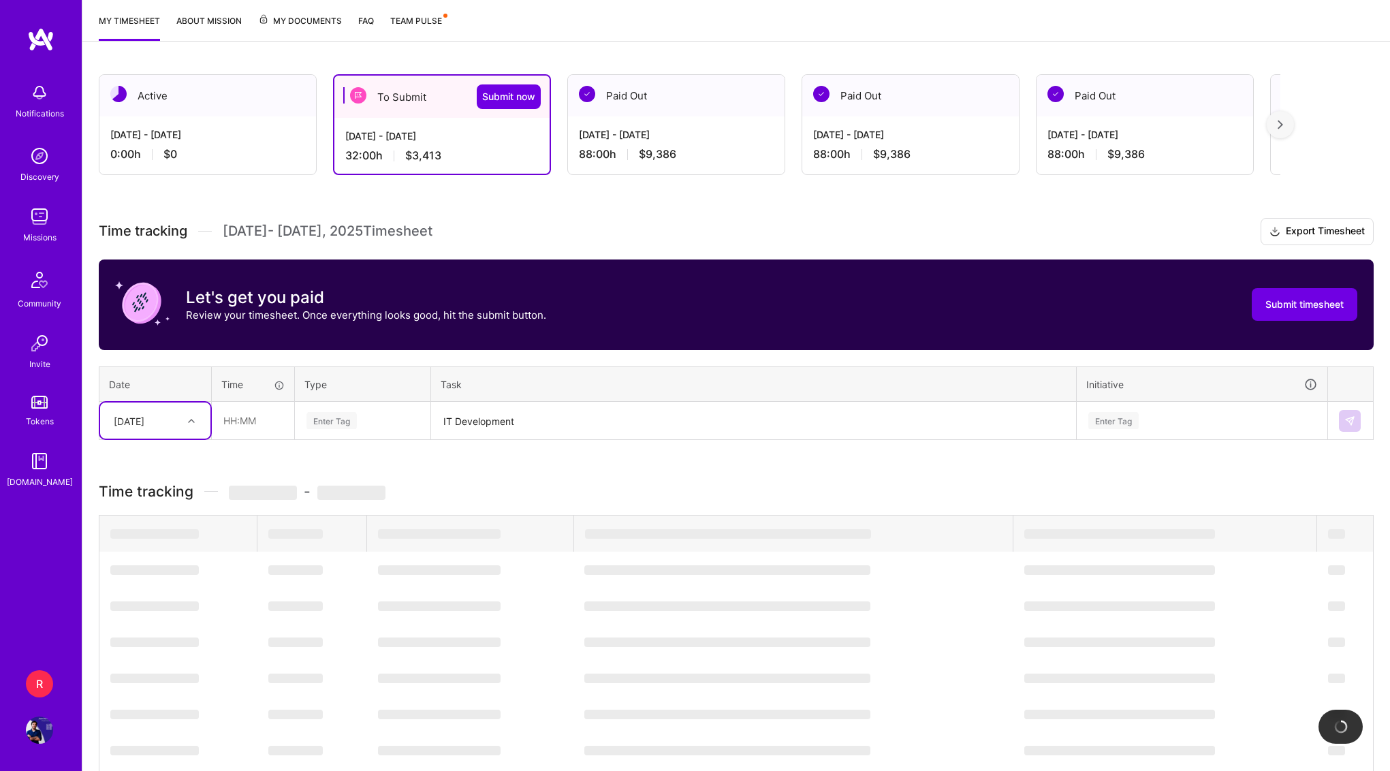
scroll to position [166, 0]
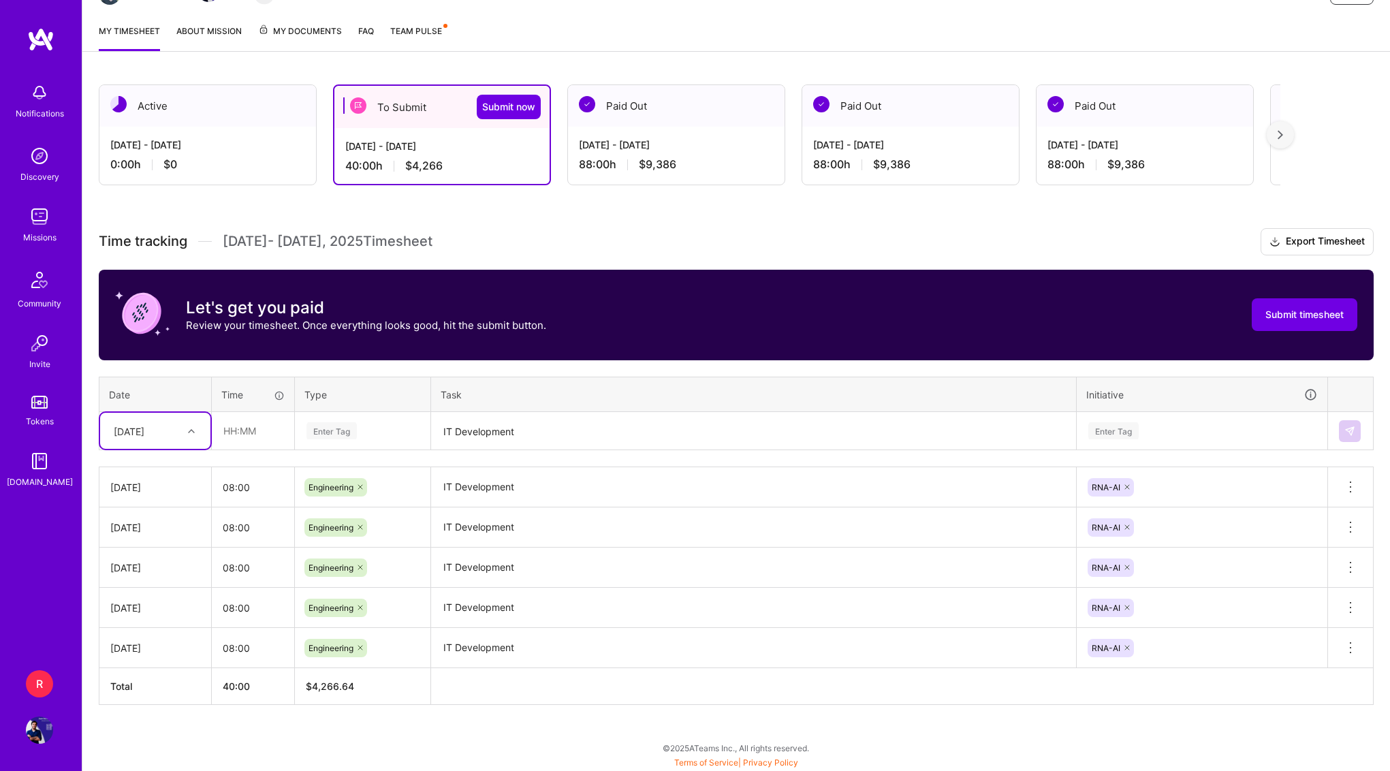
click at [198, 437] on div at bounding box center [193, 431] width 21 height 18
click at [148, 629] on div "[DATE]" at bounding box center [155, 631] width 110 height 25
type input "08:00"
type input "ENGI"
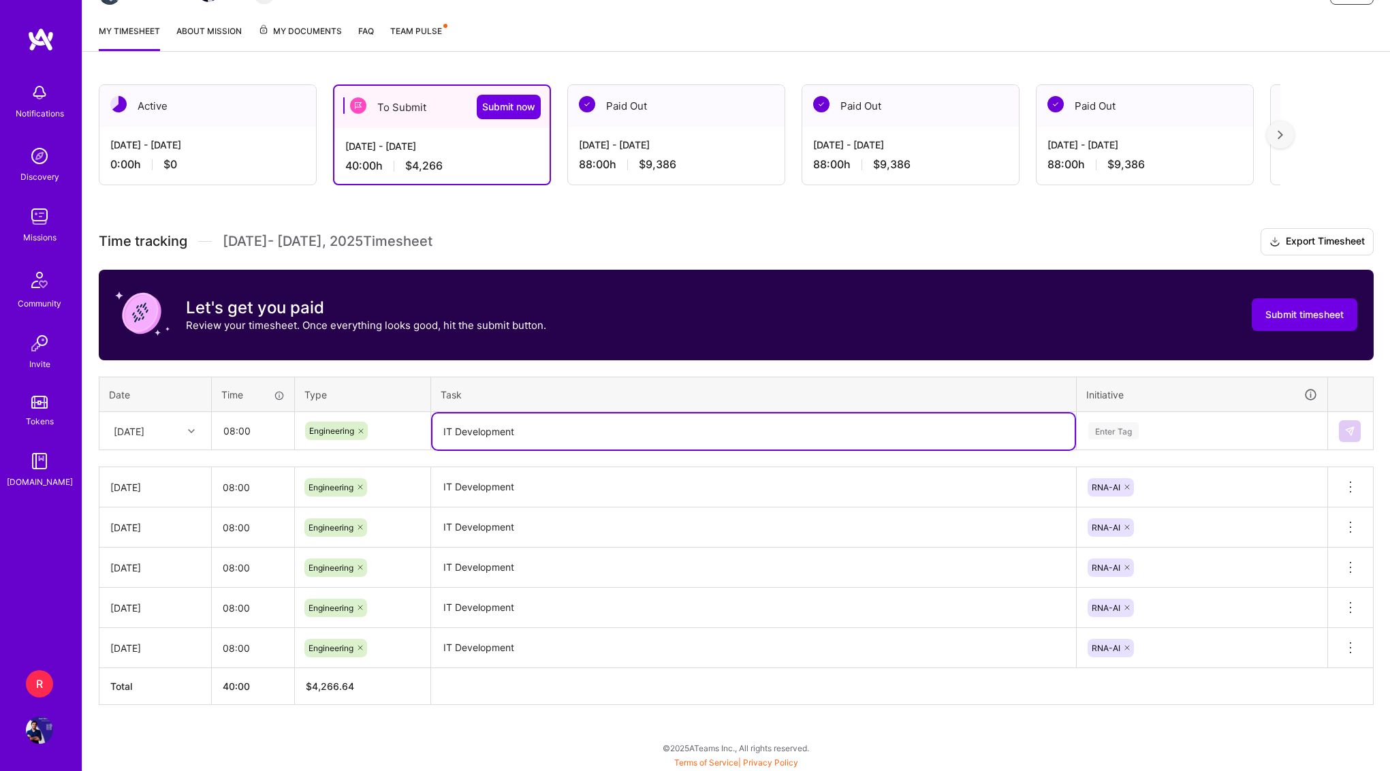
type textarea "IT Development"
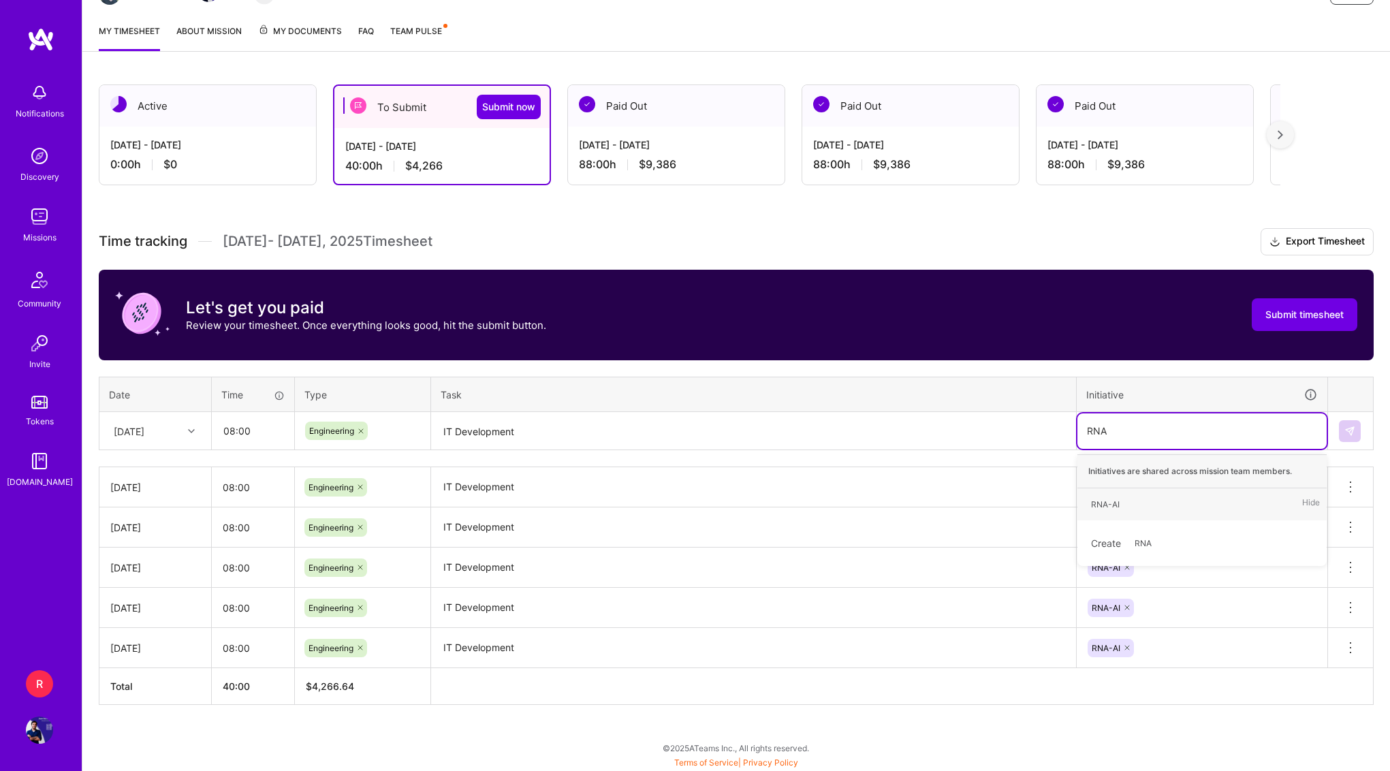
type input "RNA-"
click at [1352, 427] on img at bounding box center [1350, 431] width 11 height 11
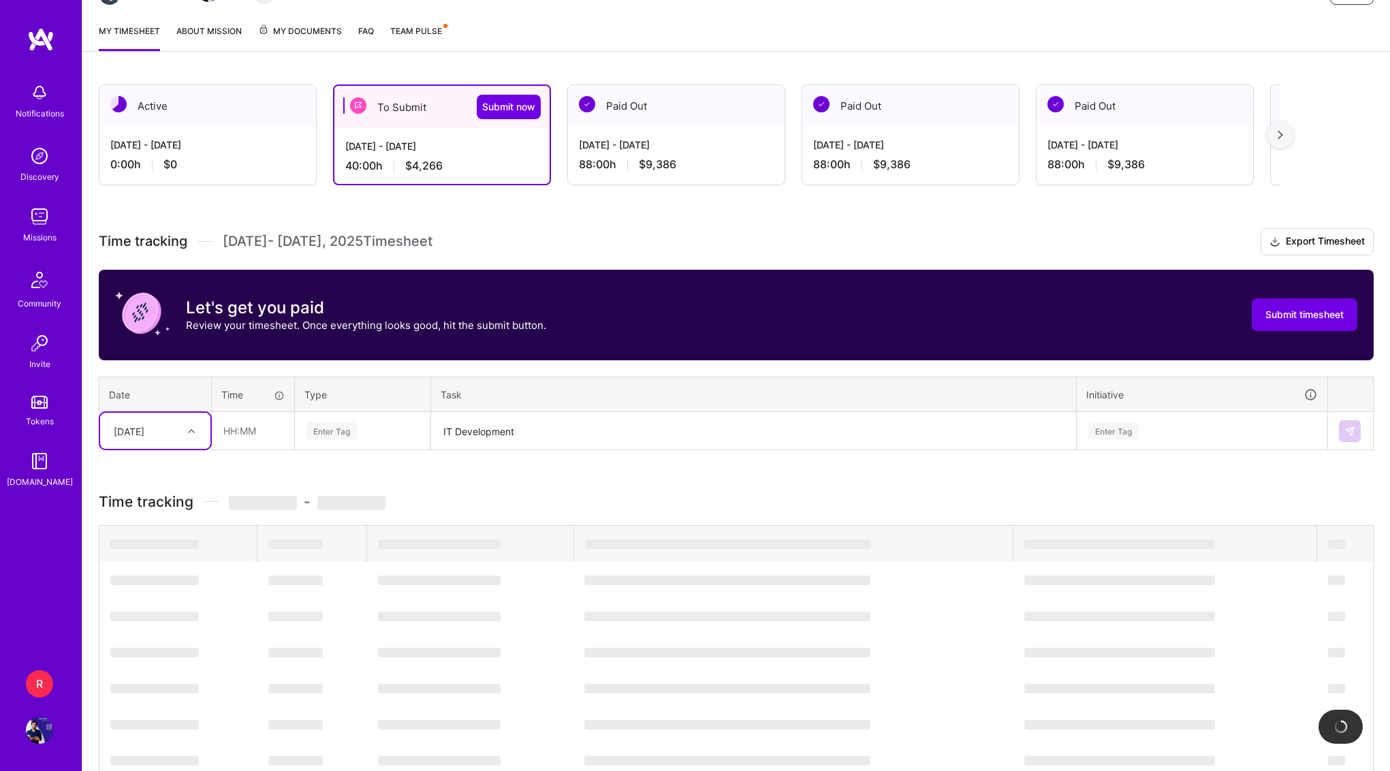
click at [173, 439] on div "[DATE]" at bounding box center [145, 431] width 76 height 22
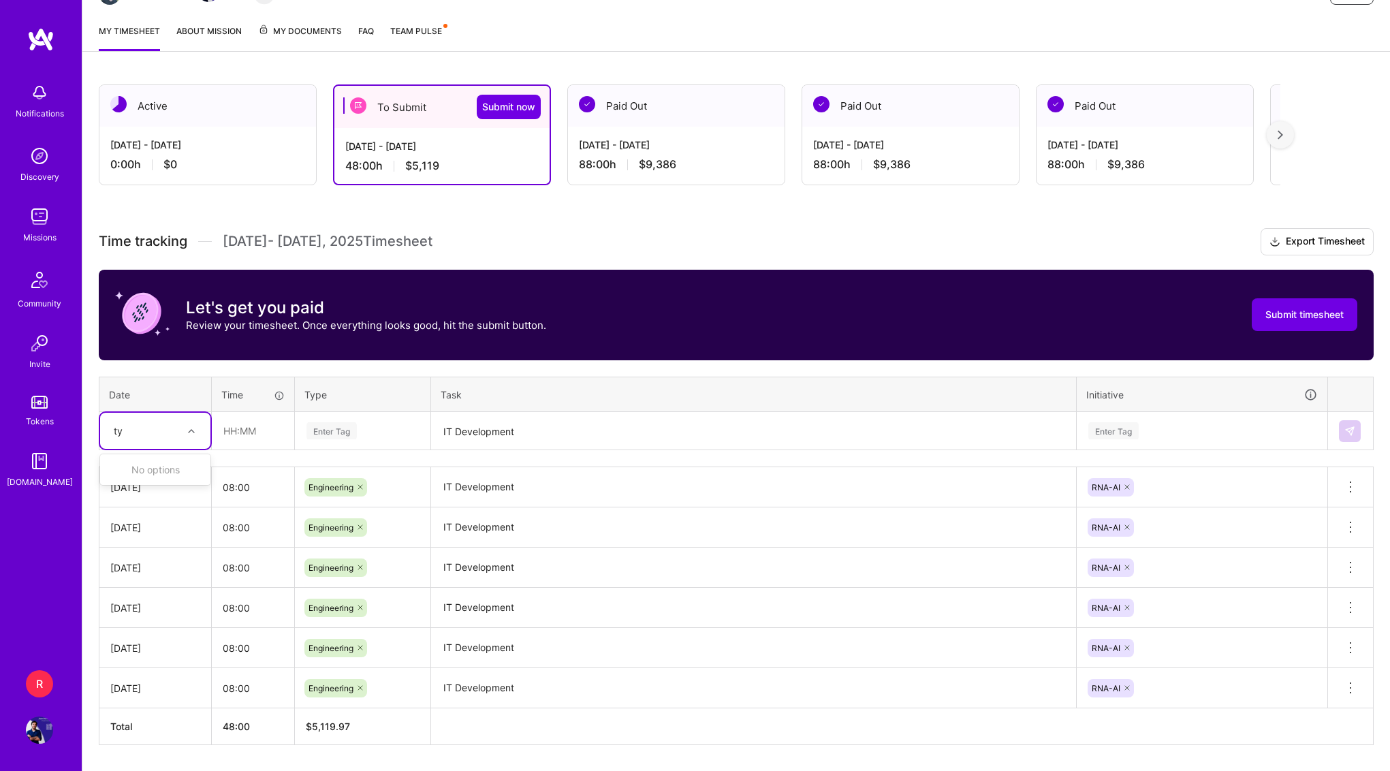
type input "t"
click at [176, 431] on div "[DATE]" at bounding box center [145, 431] width 76 height 22
type input "26"
type input "08:00"
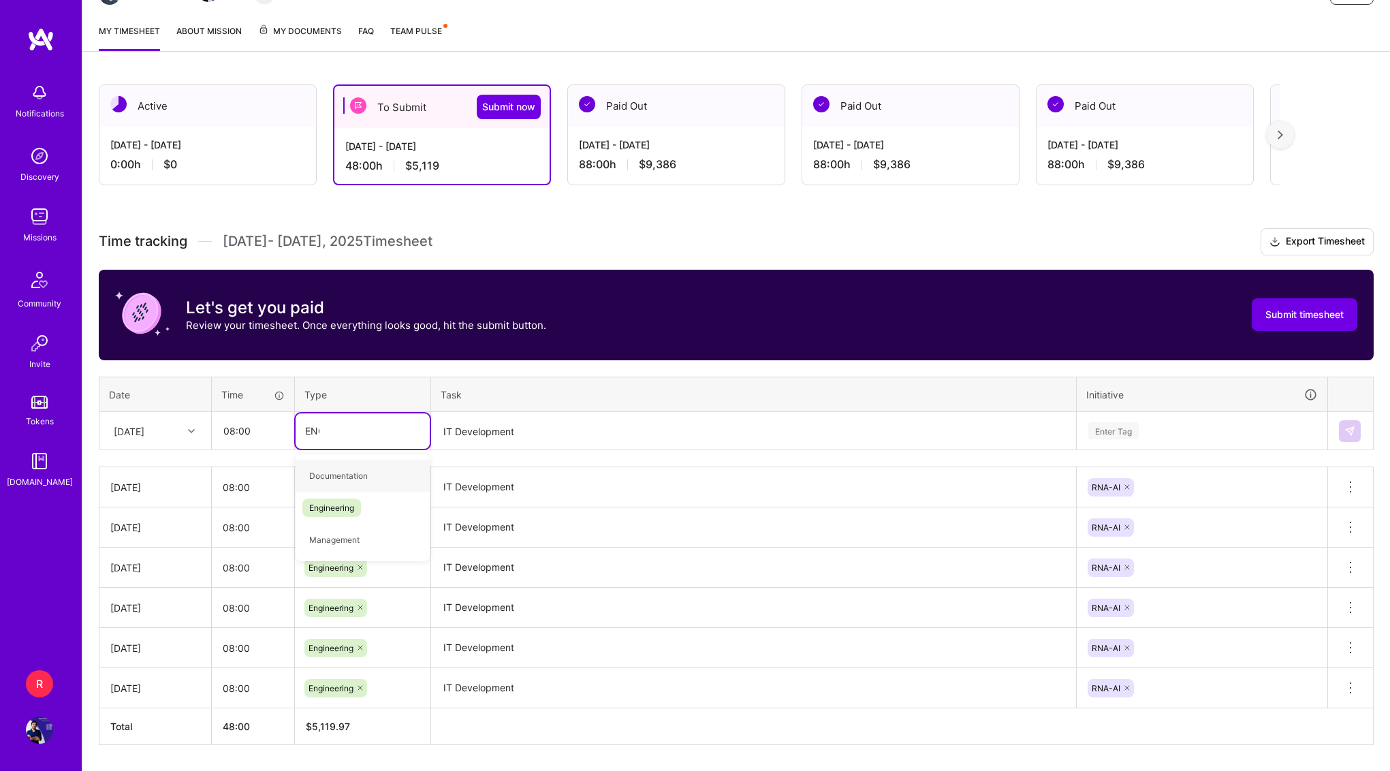
type input "ENGI"
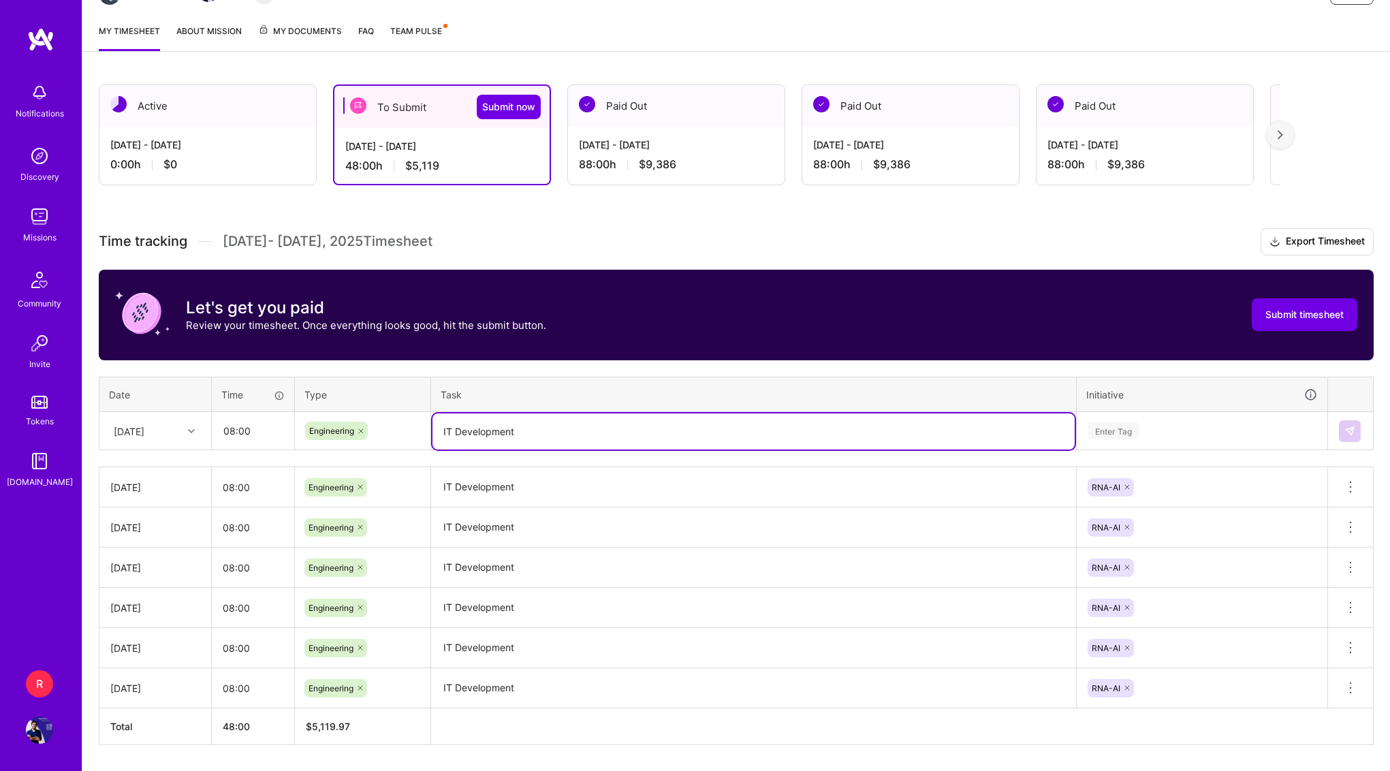
type textarea "IT Development"
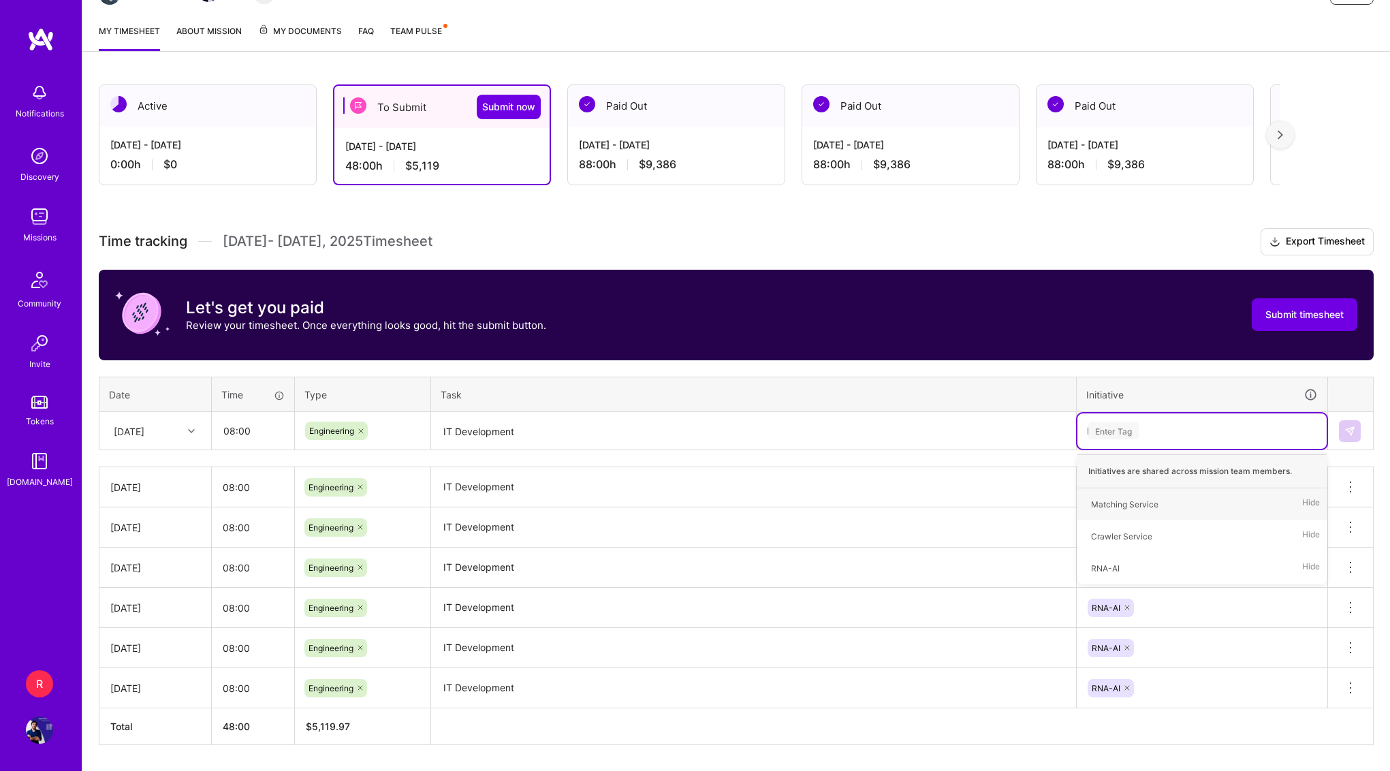
type input "RNA"
click at [1347, 422] on button at bounding box center [1350, 431] width 22 height 22
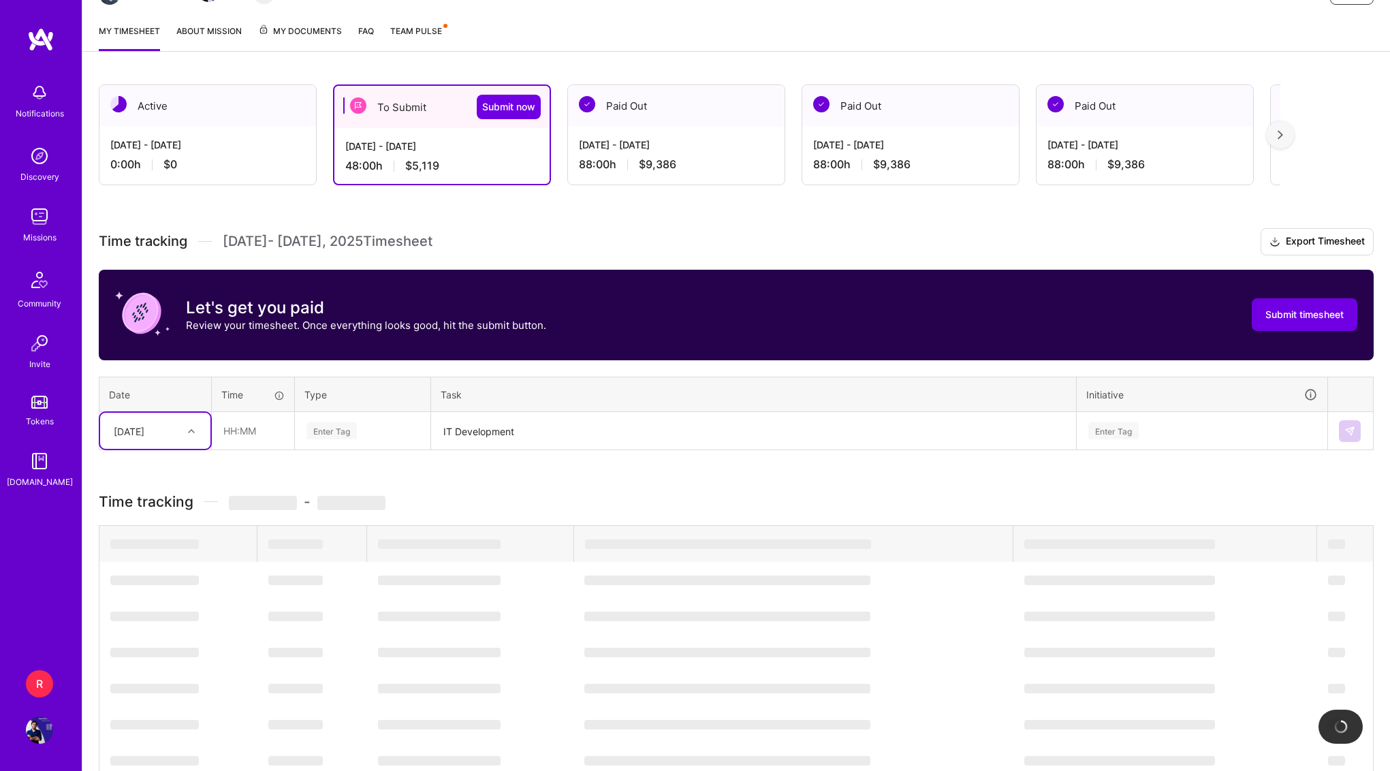
click at [169, 439] on div "[DATE]" at bounding box center [145, 431] width 76 height 22
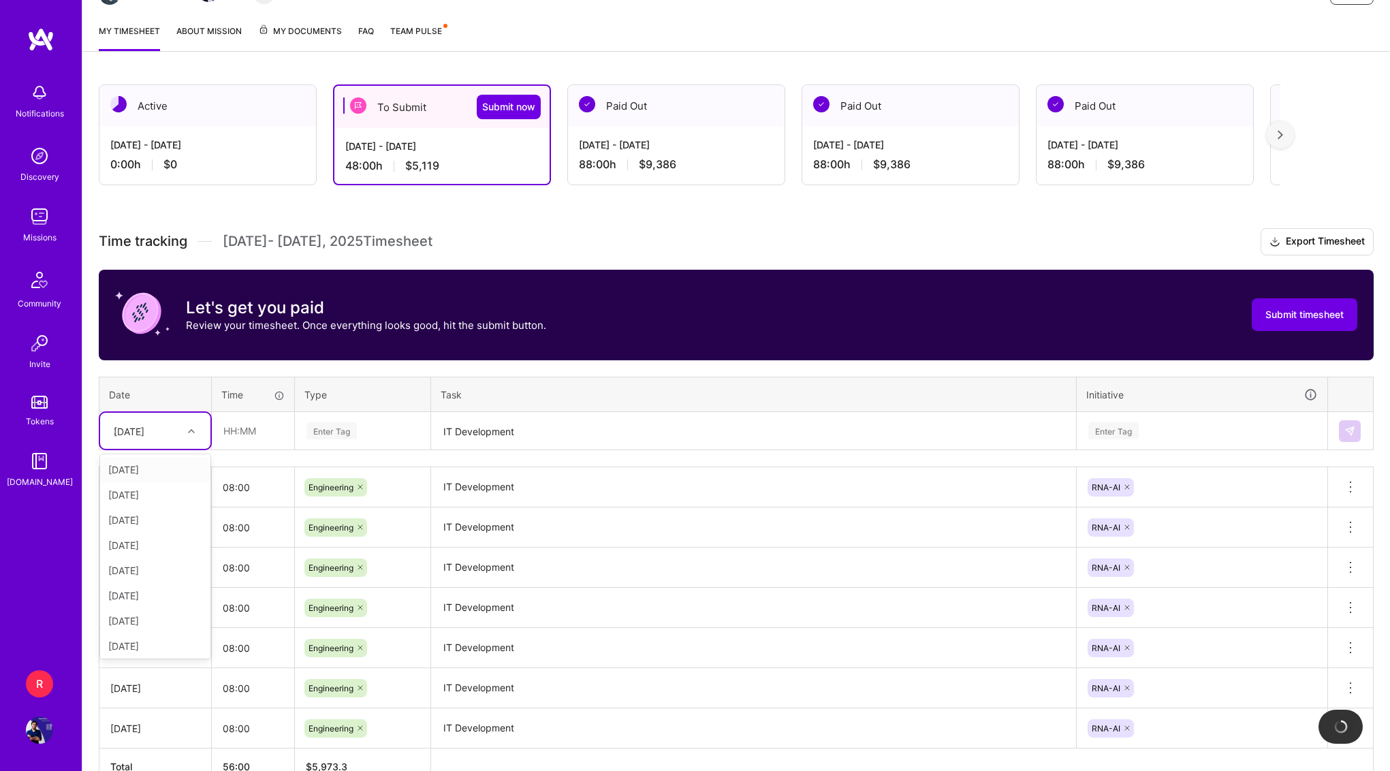
type input "27"
click at [151, 467] on div "[DATE]" at bounding box center [155, 469] width 110 height 25
type input "08:00"
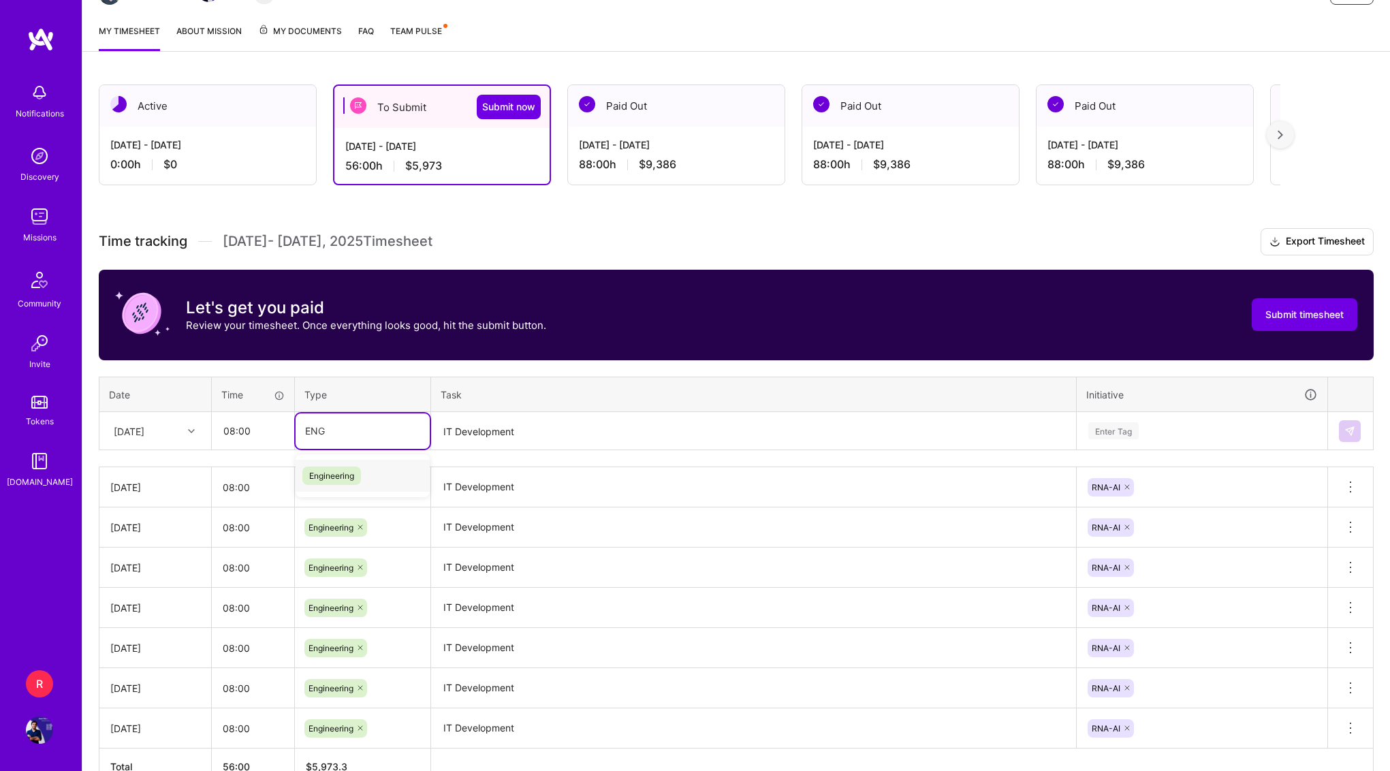
type input "ENGI"
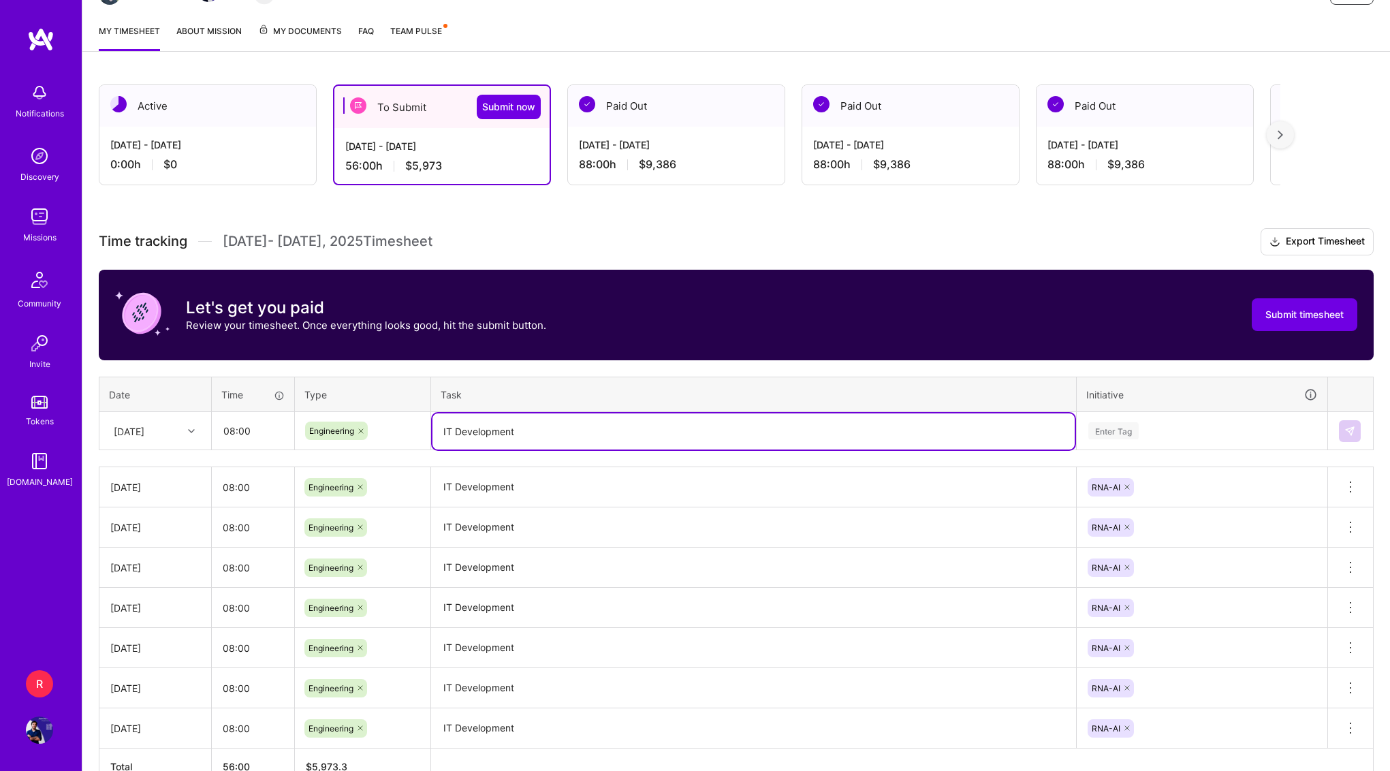
type textarea "IT Development"
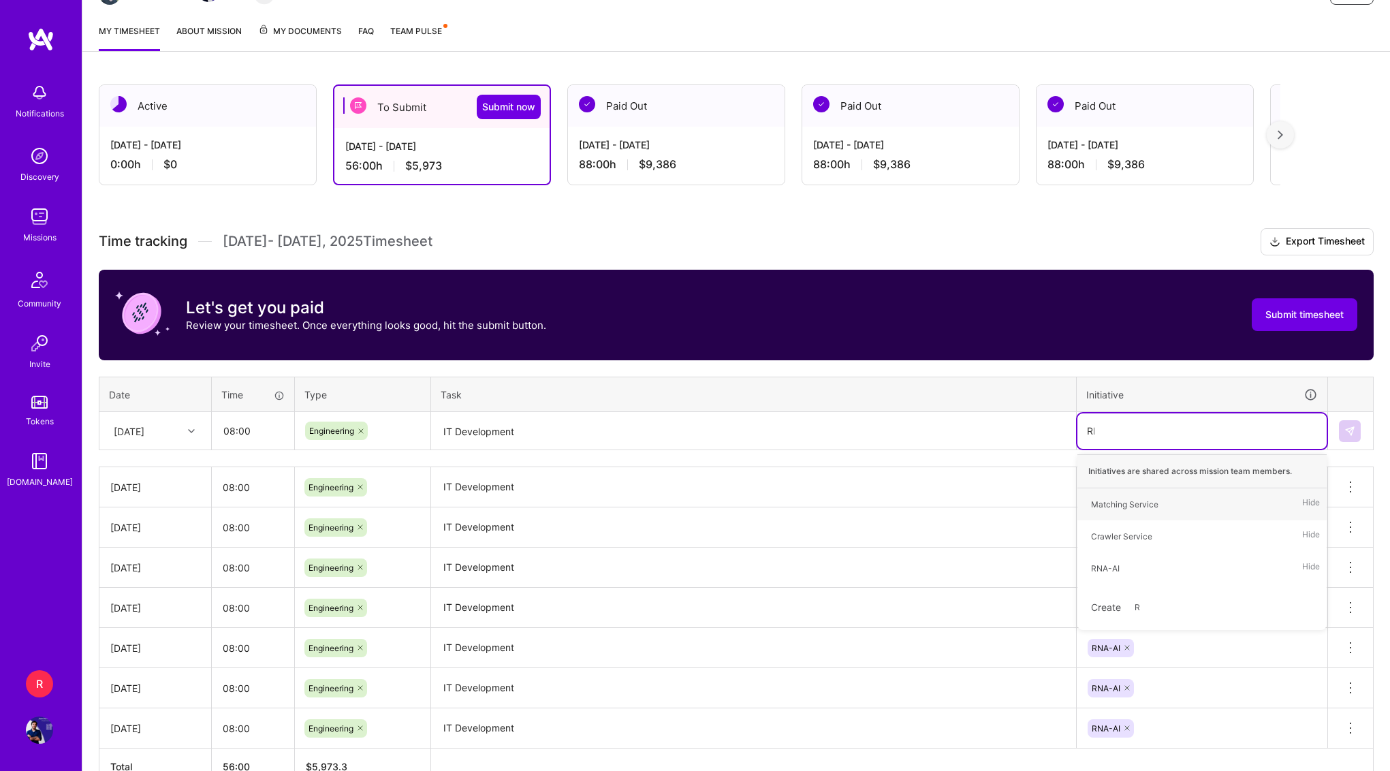
type input "RNA"
click at [1352, 437] on button at bounding box center [1350, 431] width 22 height 22
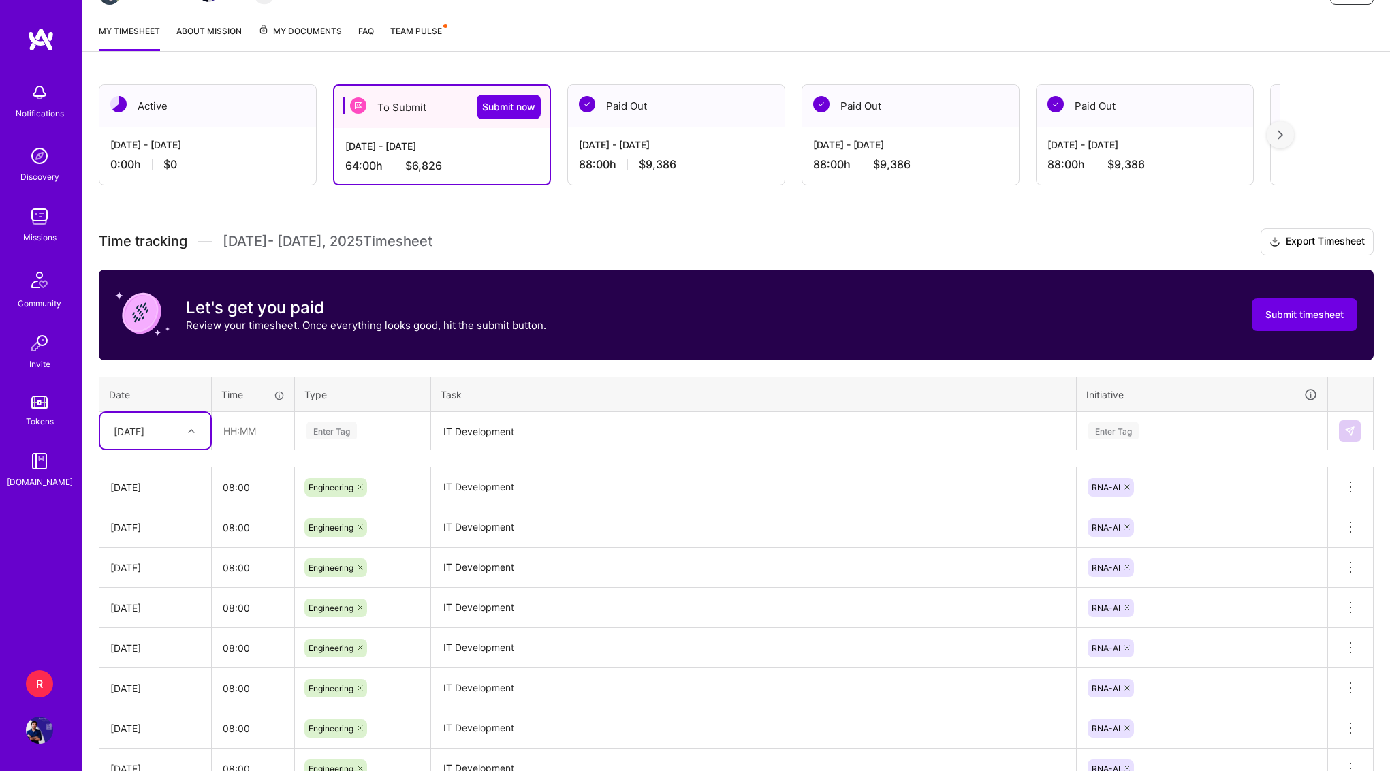
click at [185, 433] on div at bounding box center [193, 431] width 21 height 18
type input "28"
type input "08:00"
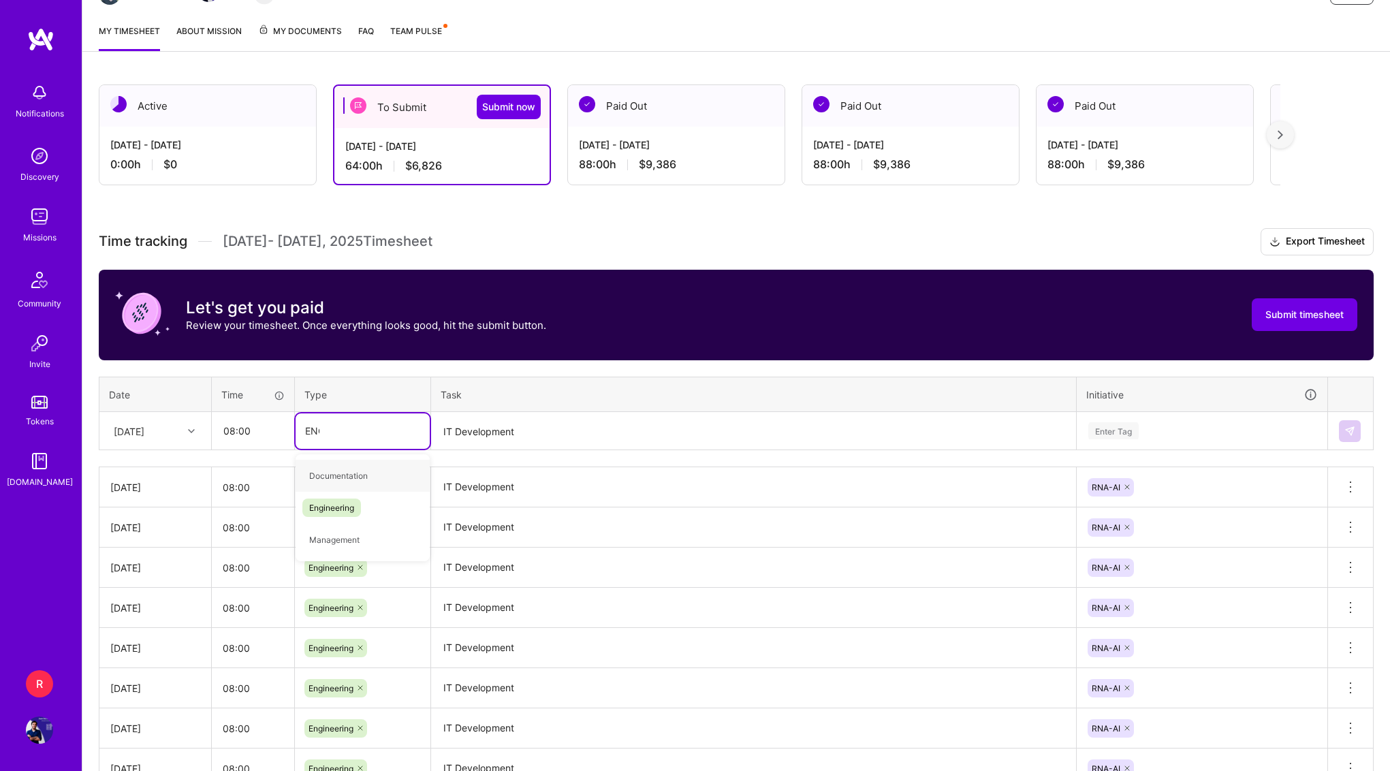
type input "ENGI"
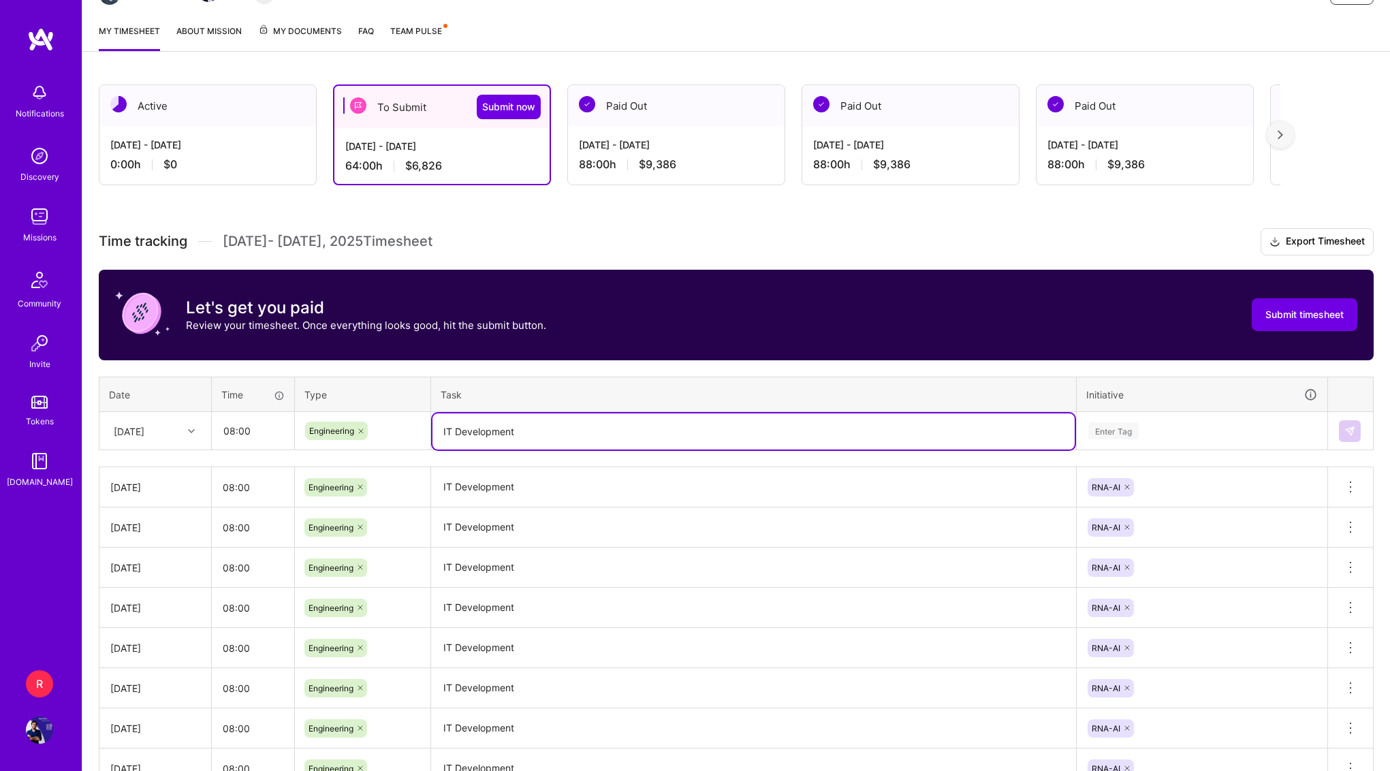
type textarea "IT Development"
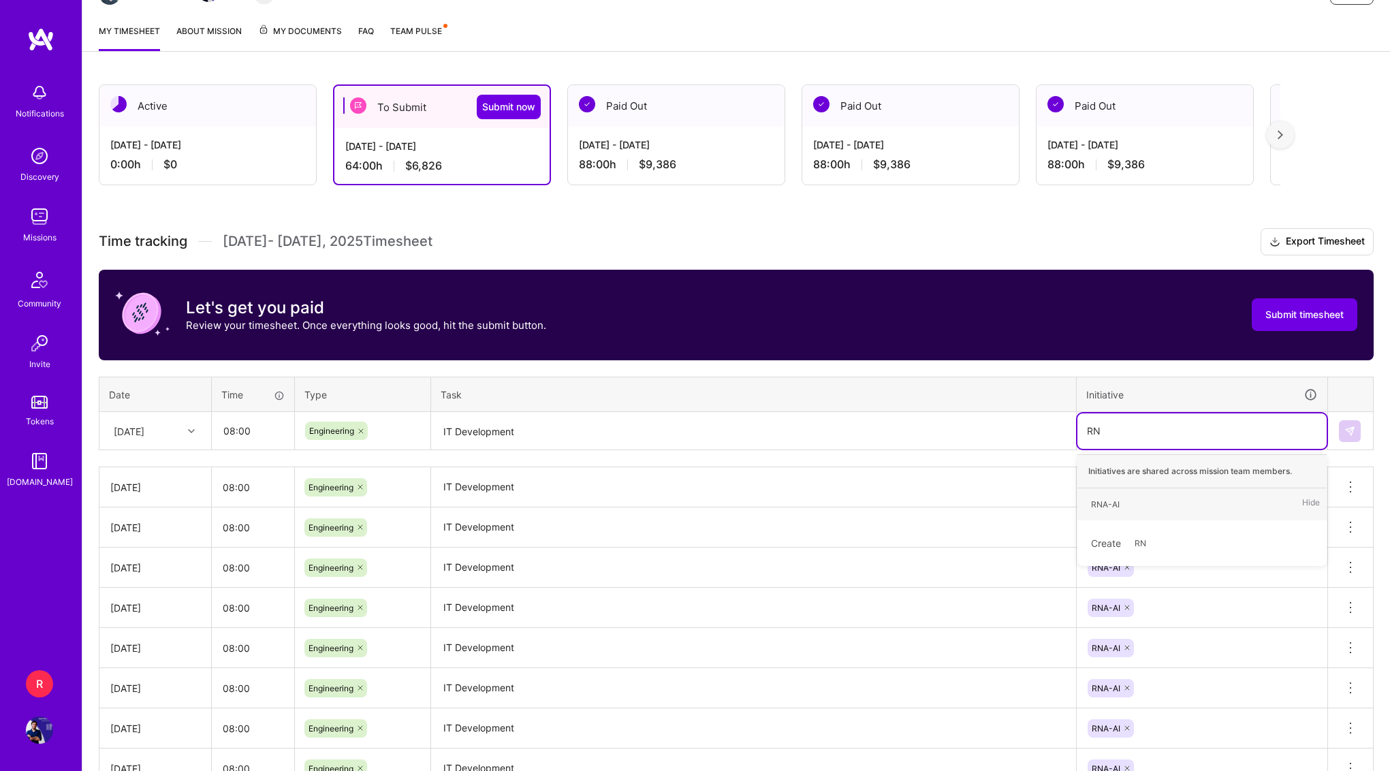
type input "RNA"
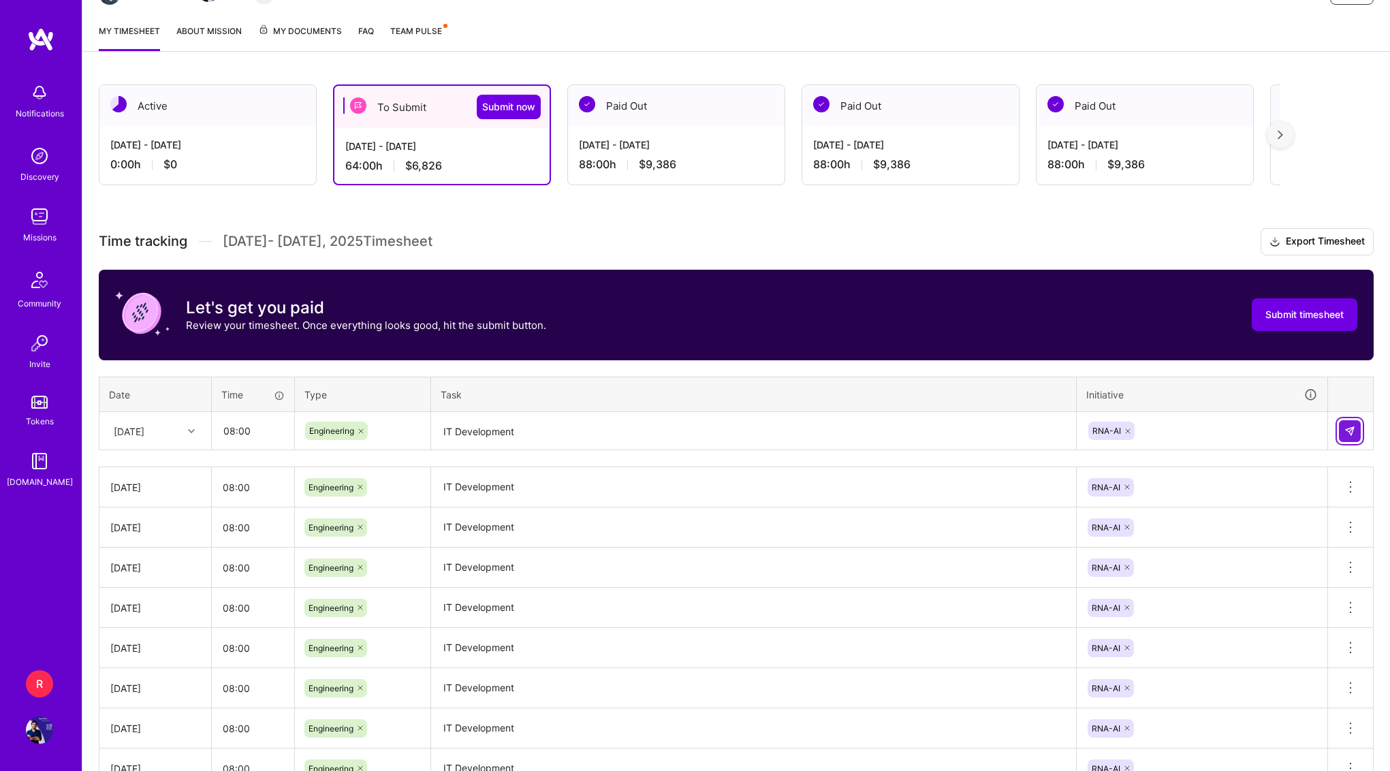
click at [1343, 421] on button at bounding box center [1350, 431] width 22 height 22
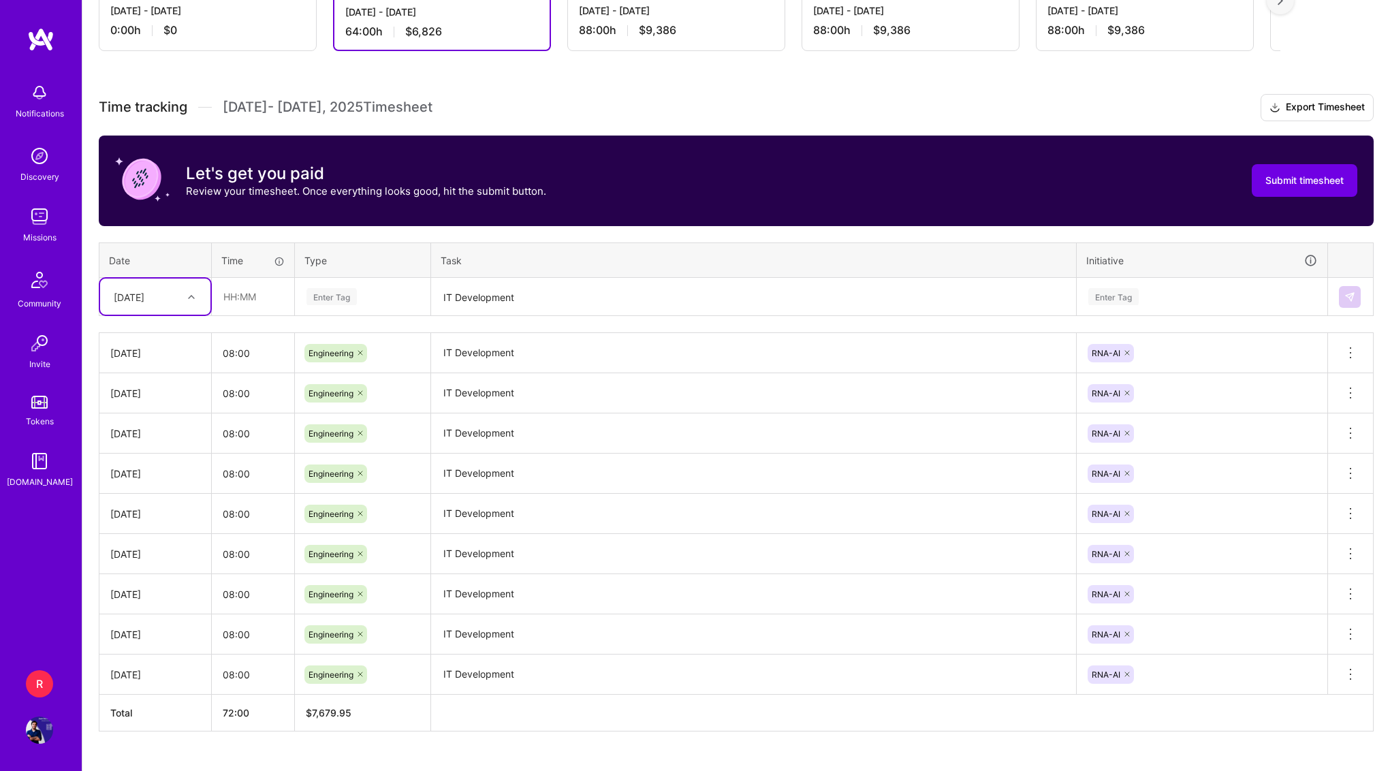
scroll to position [305, 0]
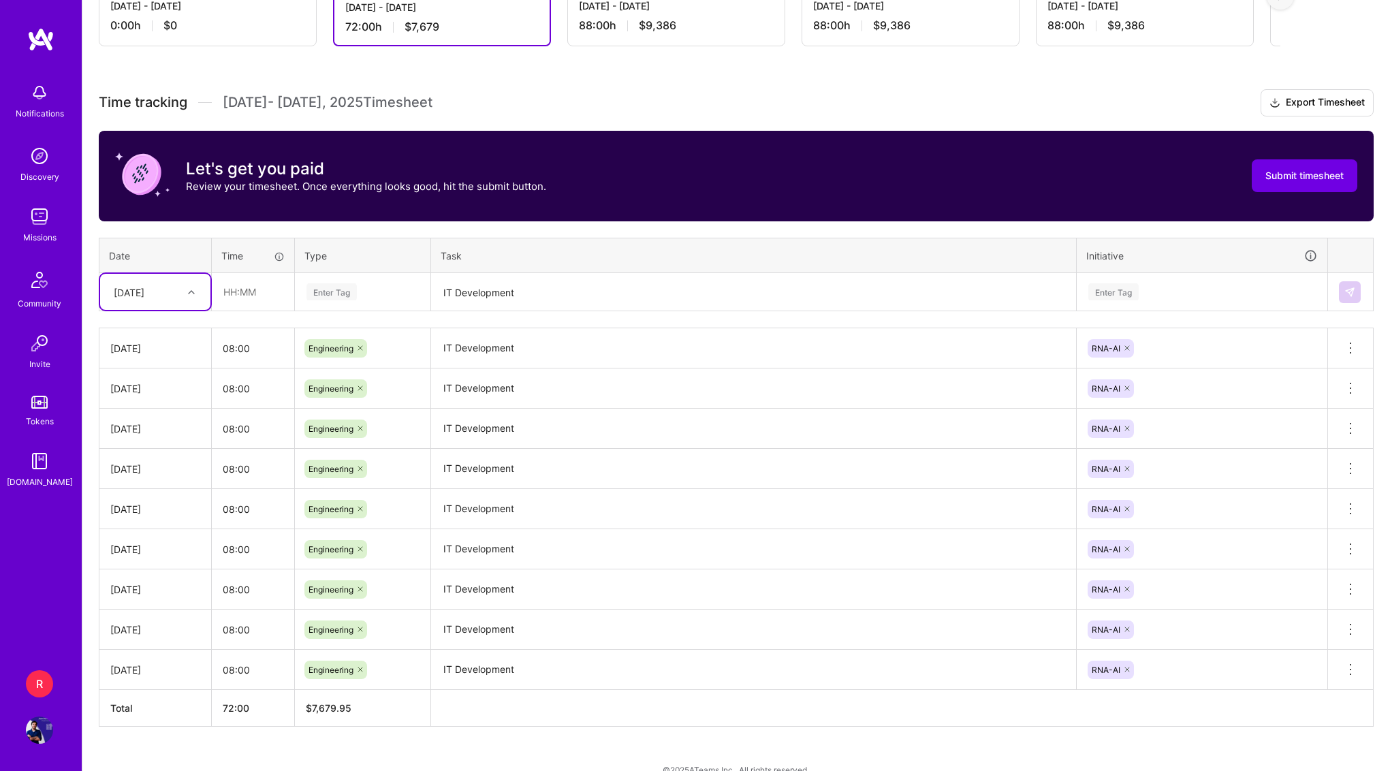
click at [163, 299] on div "[DATE]" at bounding box center [145, 292] width 76 height 22
type input "29"
click at [138, 329] on div "[DATE]" at bounding box center [155, 330] width 110 height 25
type input "08:00"
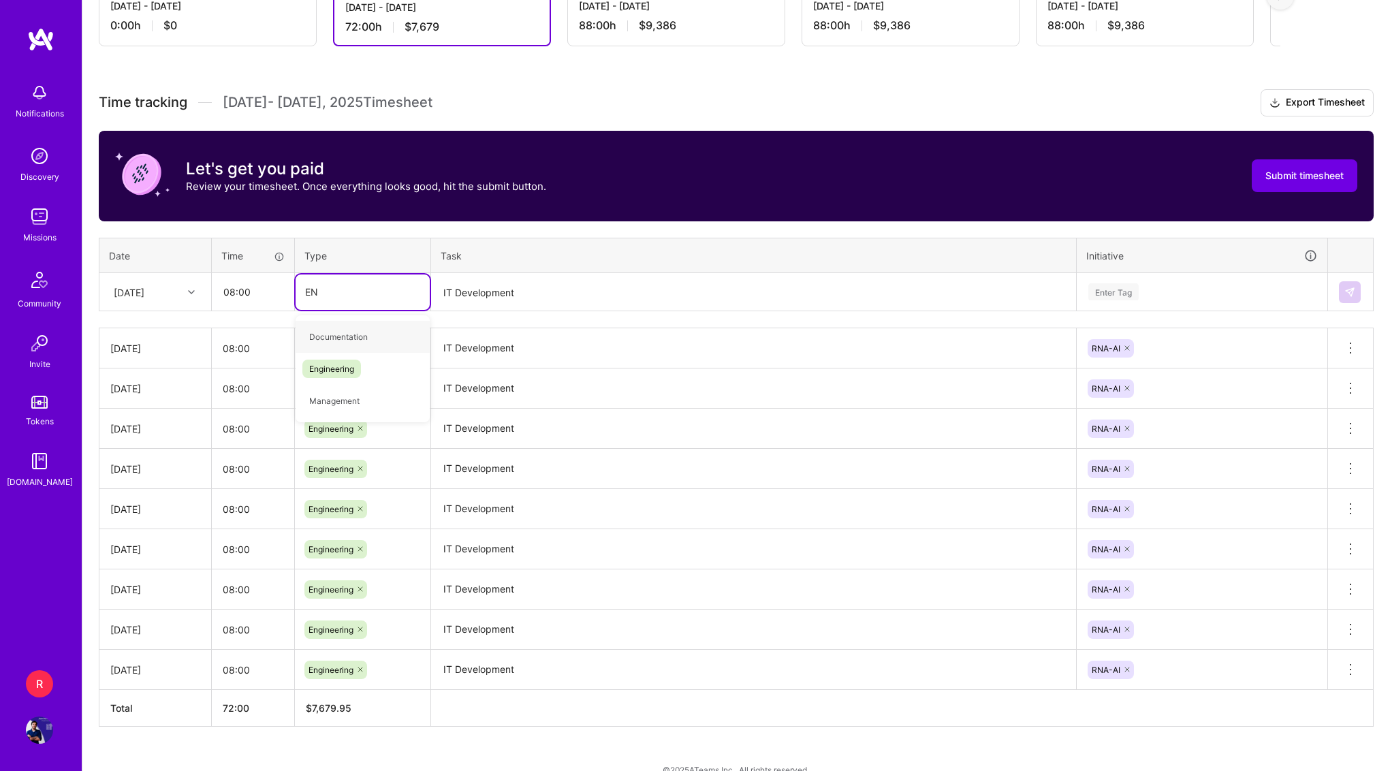
type input "ENg"
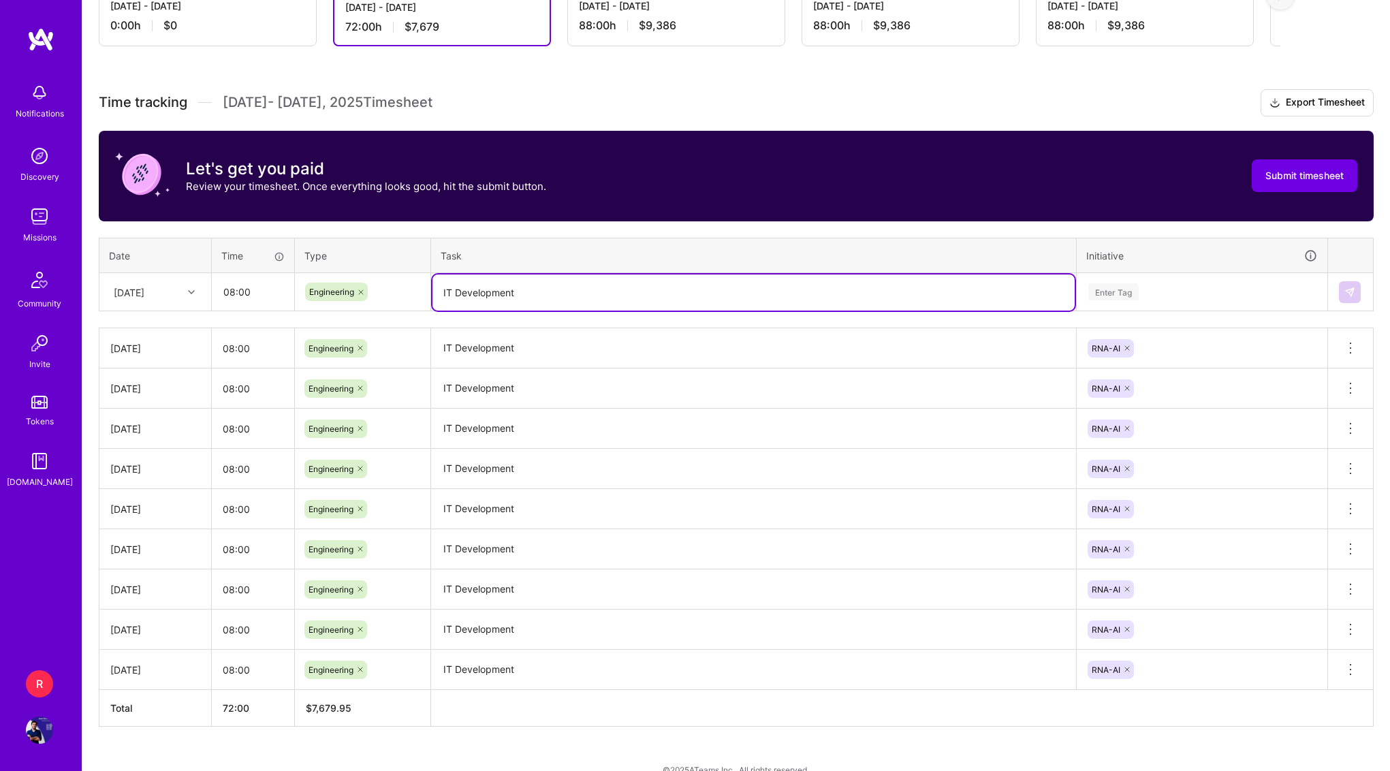
type textarea "IT Development"
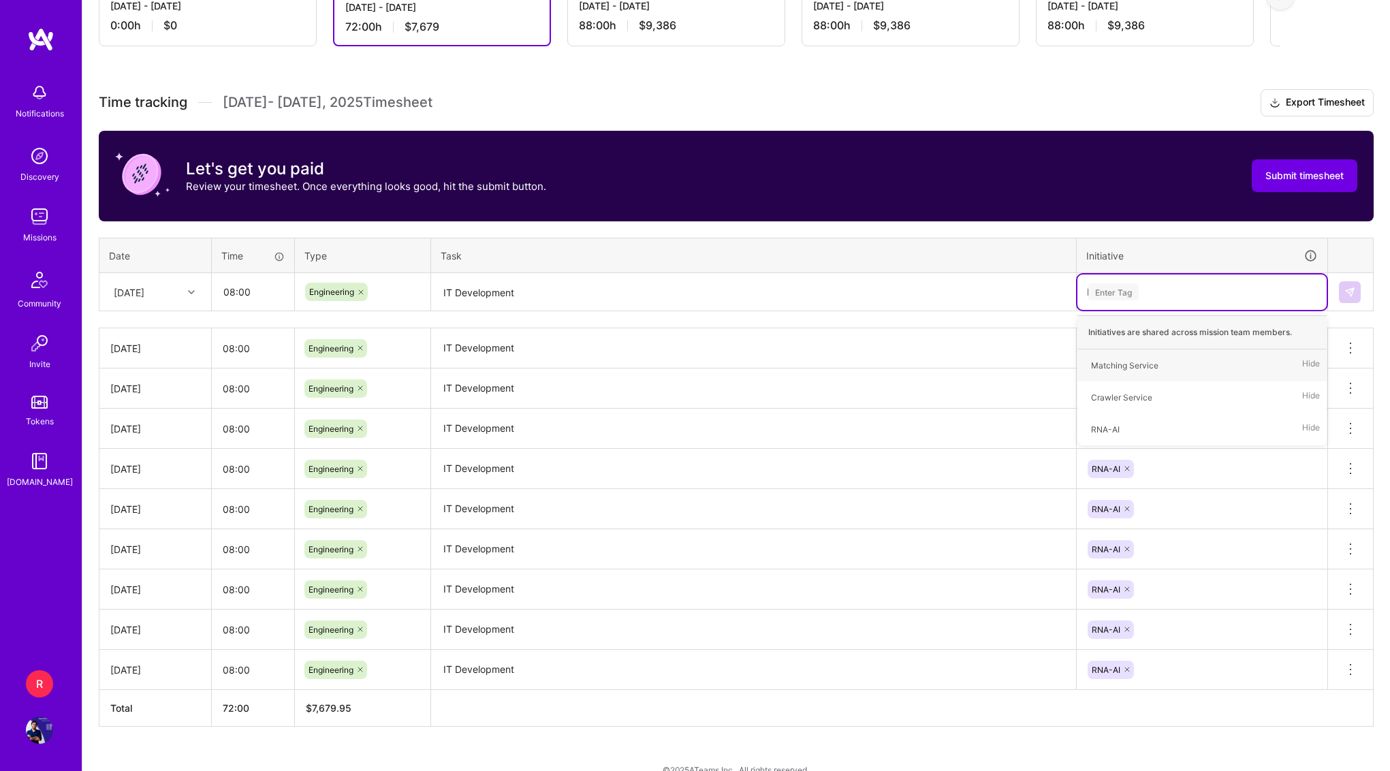
type input "RNA"
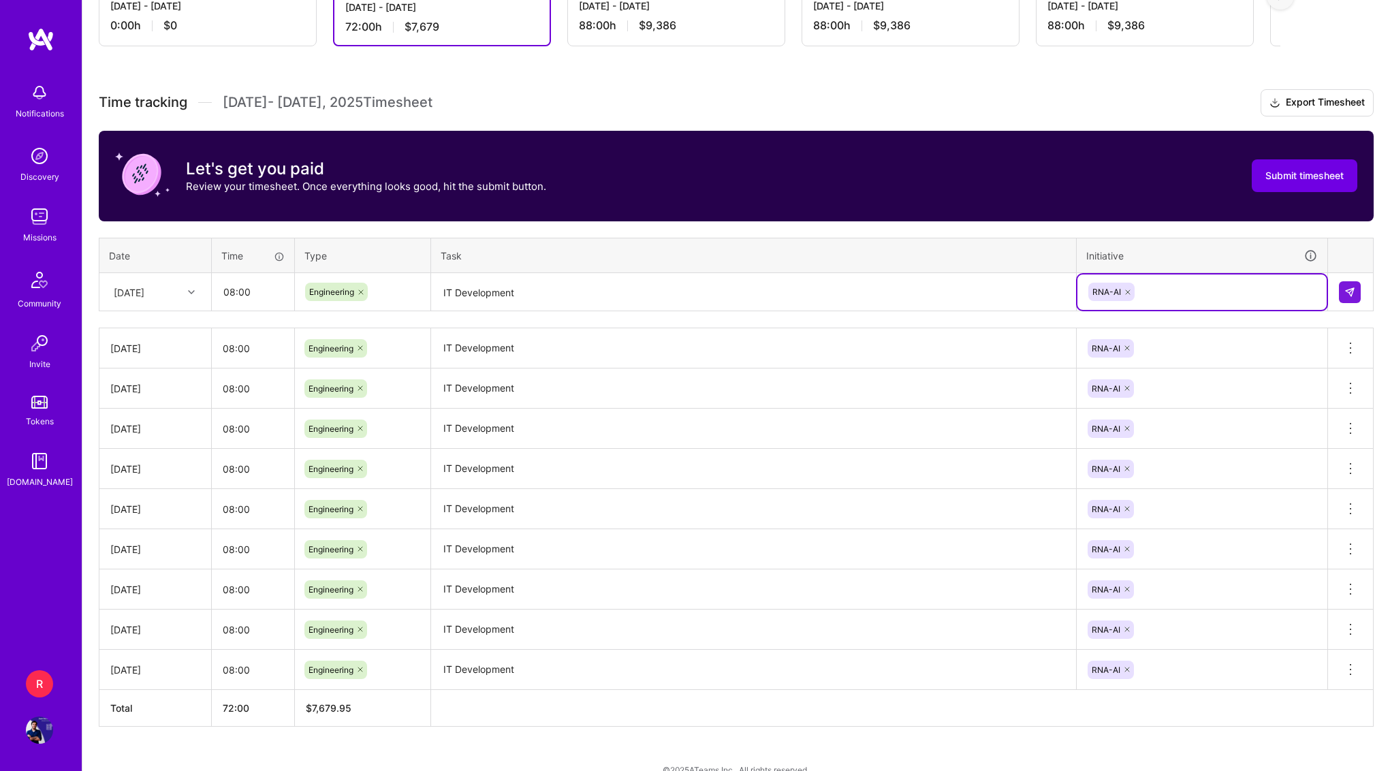
click at [1339, 300] on div at bounding box center [1350, 292] width 23 height 22
click at [1347, 293] on img at bounding box center [1350, 292] width 11 height 11
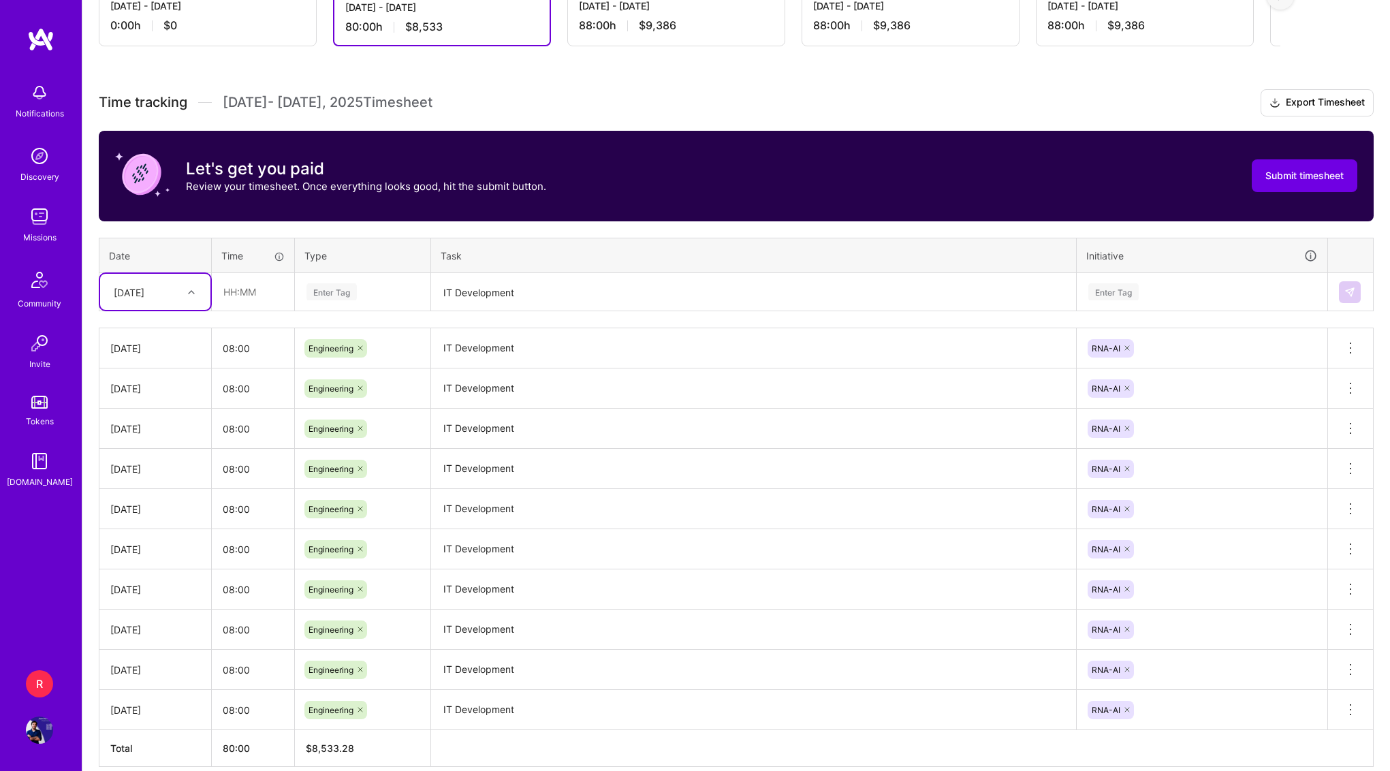
scroll to position [367, 0]
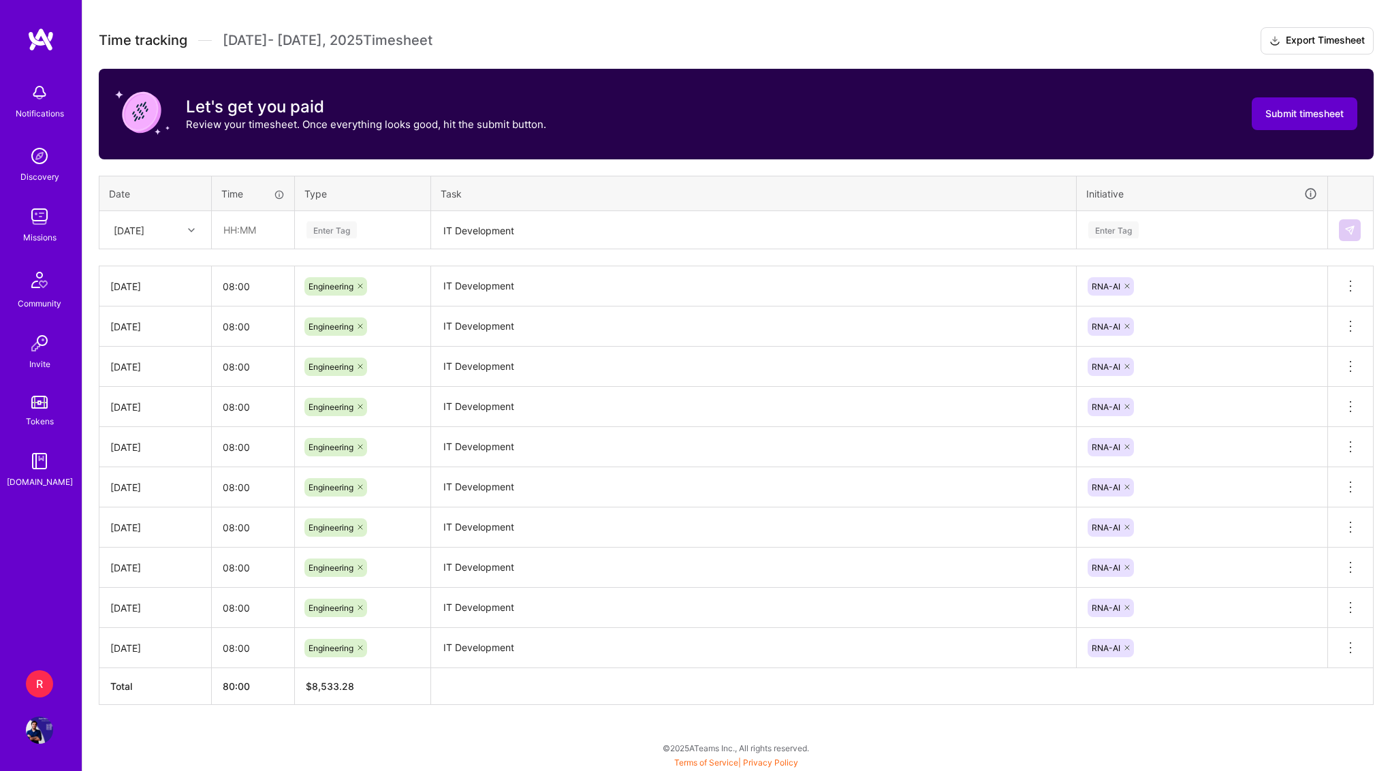
click at [1325, 105] on button "Submit timesheet" at bounding box center [1305, 113] width 106 height 33
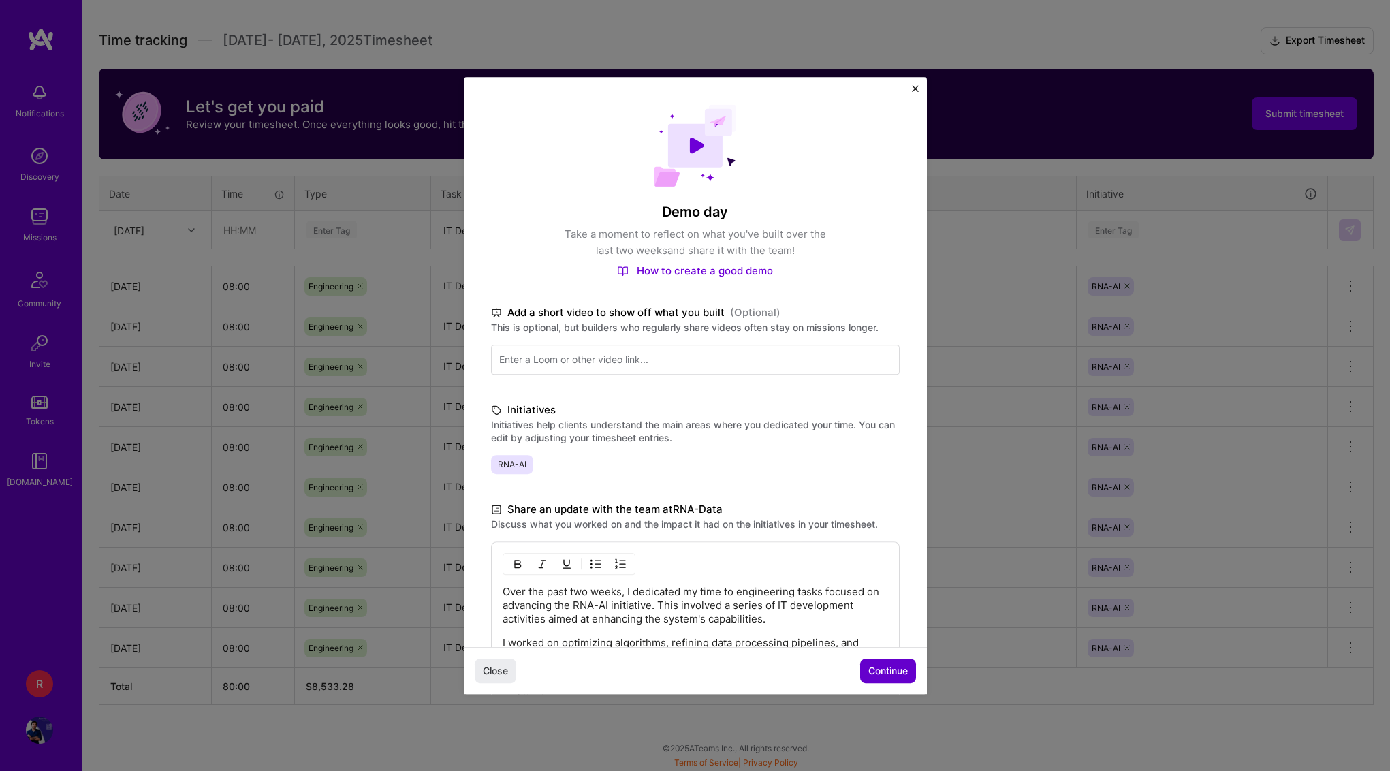
click at [869, 669] on span "Continue" at bounding box center [889, 671] width 40 height 14
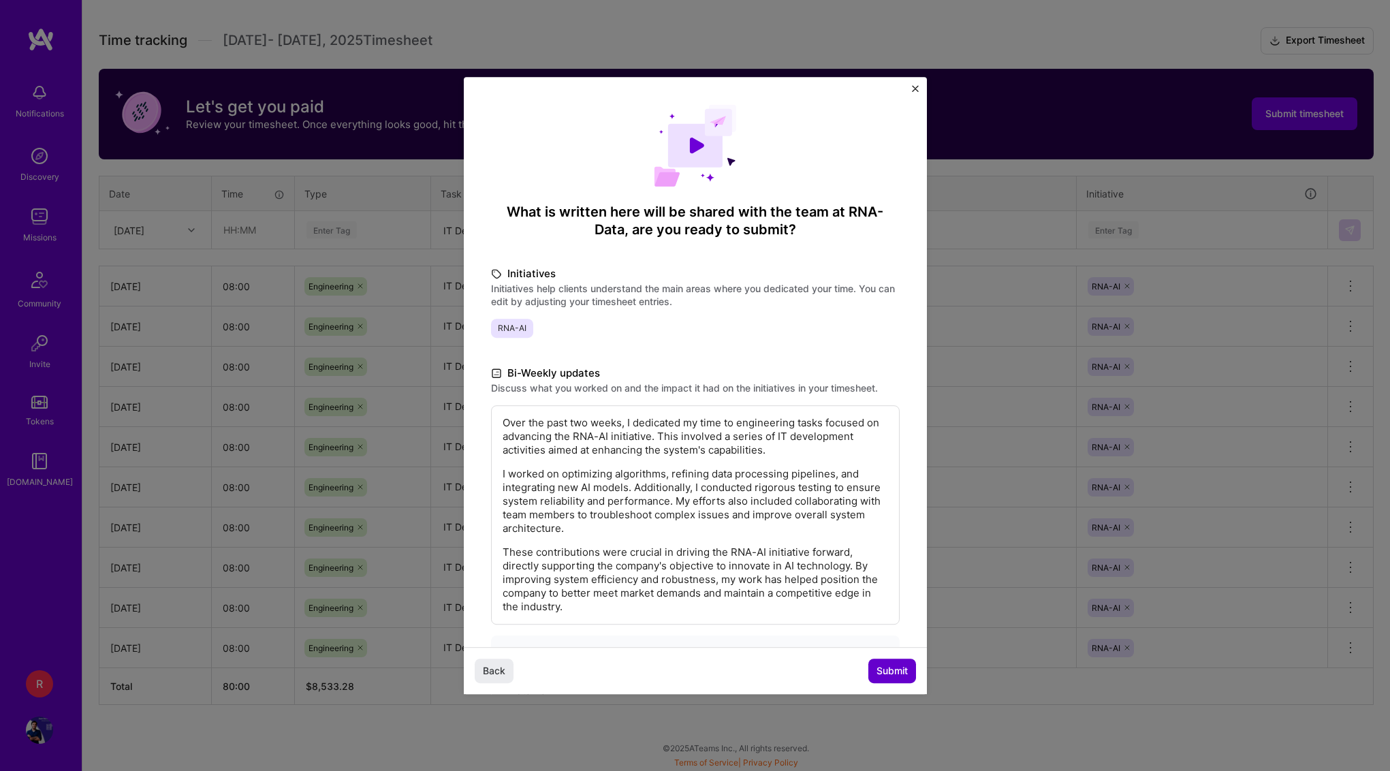
click at [869, 669] on button "Submit" at bounding box center [893, 671] width 48 height 25
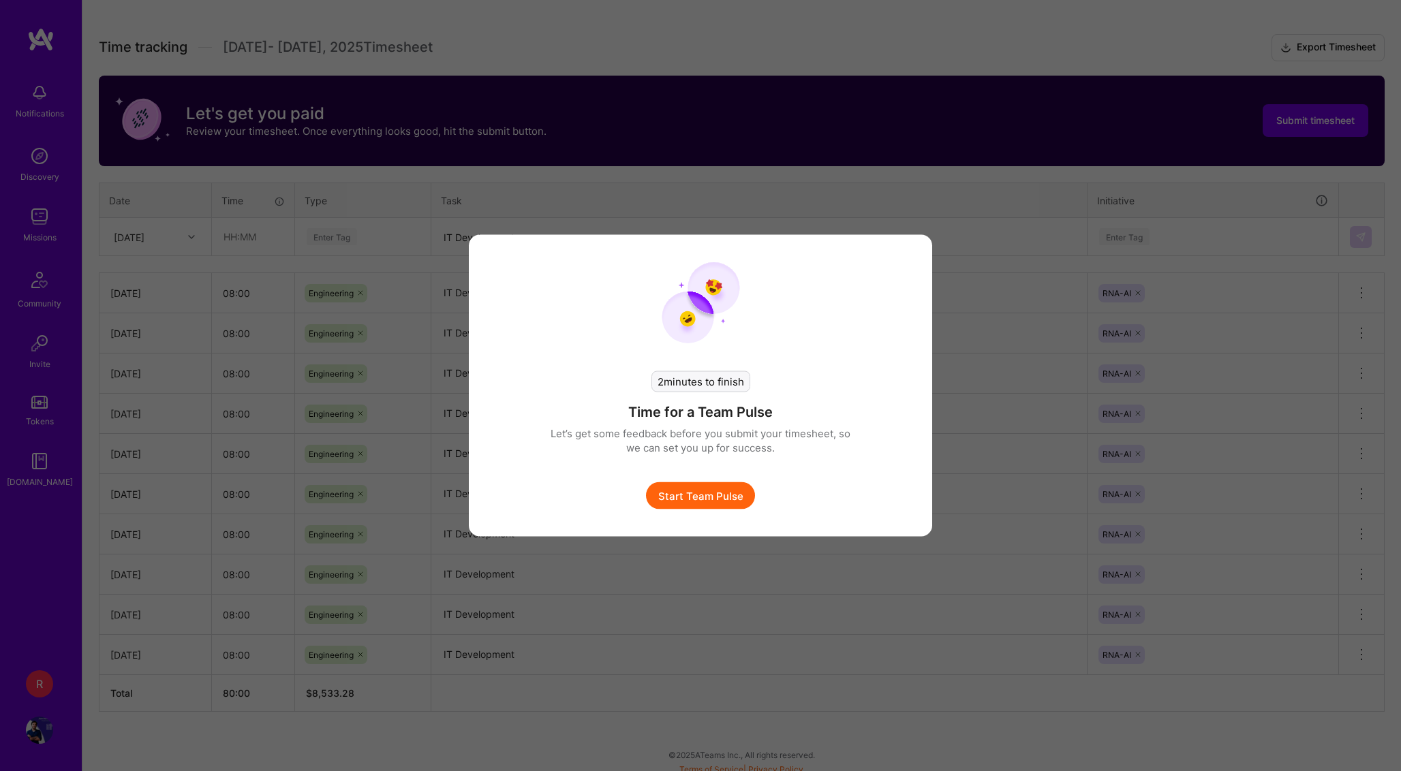
click at [696, 480] on div "2 minutes to finish Time for a Team Pulse Let’s get some feedback before you su…" at bounding box center [700, 427] width 300 height 166
click at [696, 488] on button "Start Team Pulse" at bounding box center [700, 495] width 109 height 27
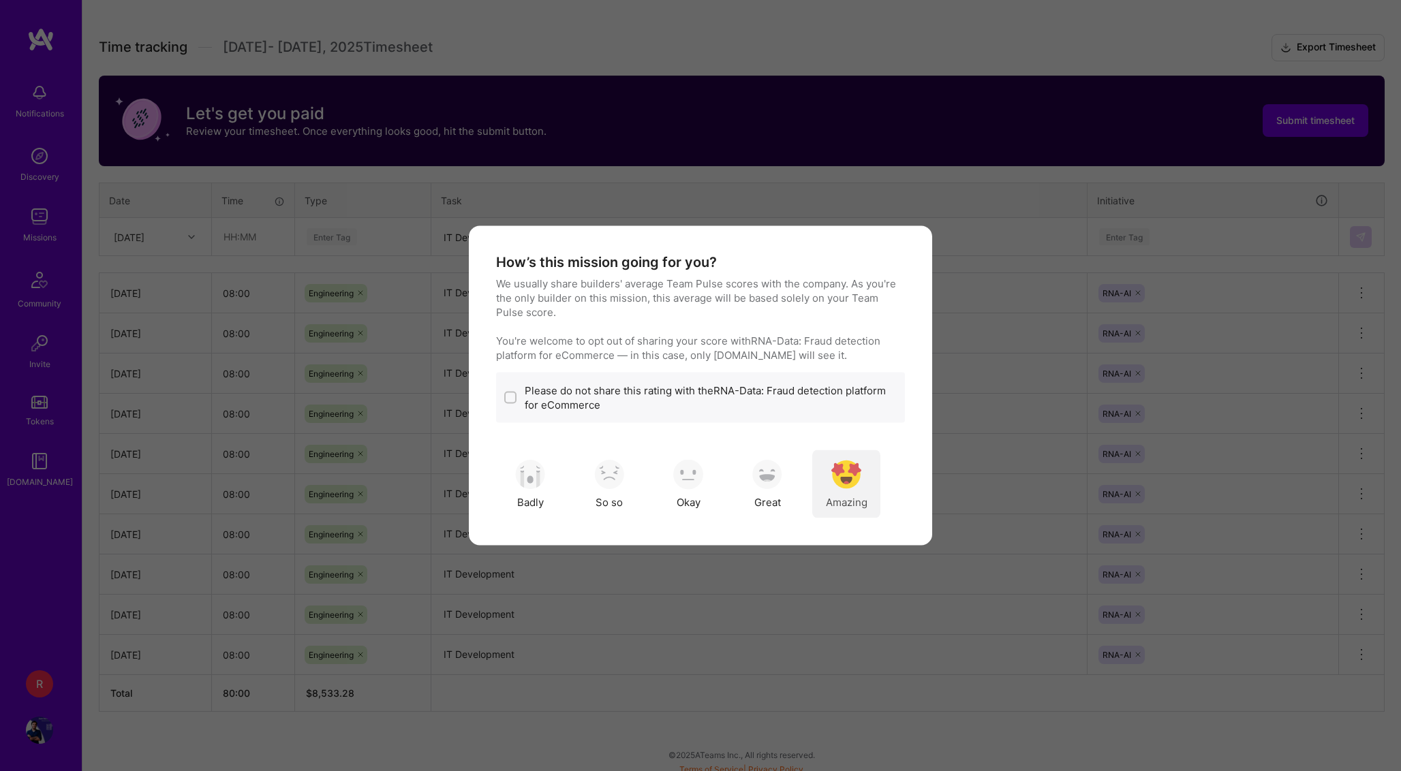
click at [841, 493] on div "Amazing" at bounding box center [846, 484] width 68 height 68
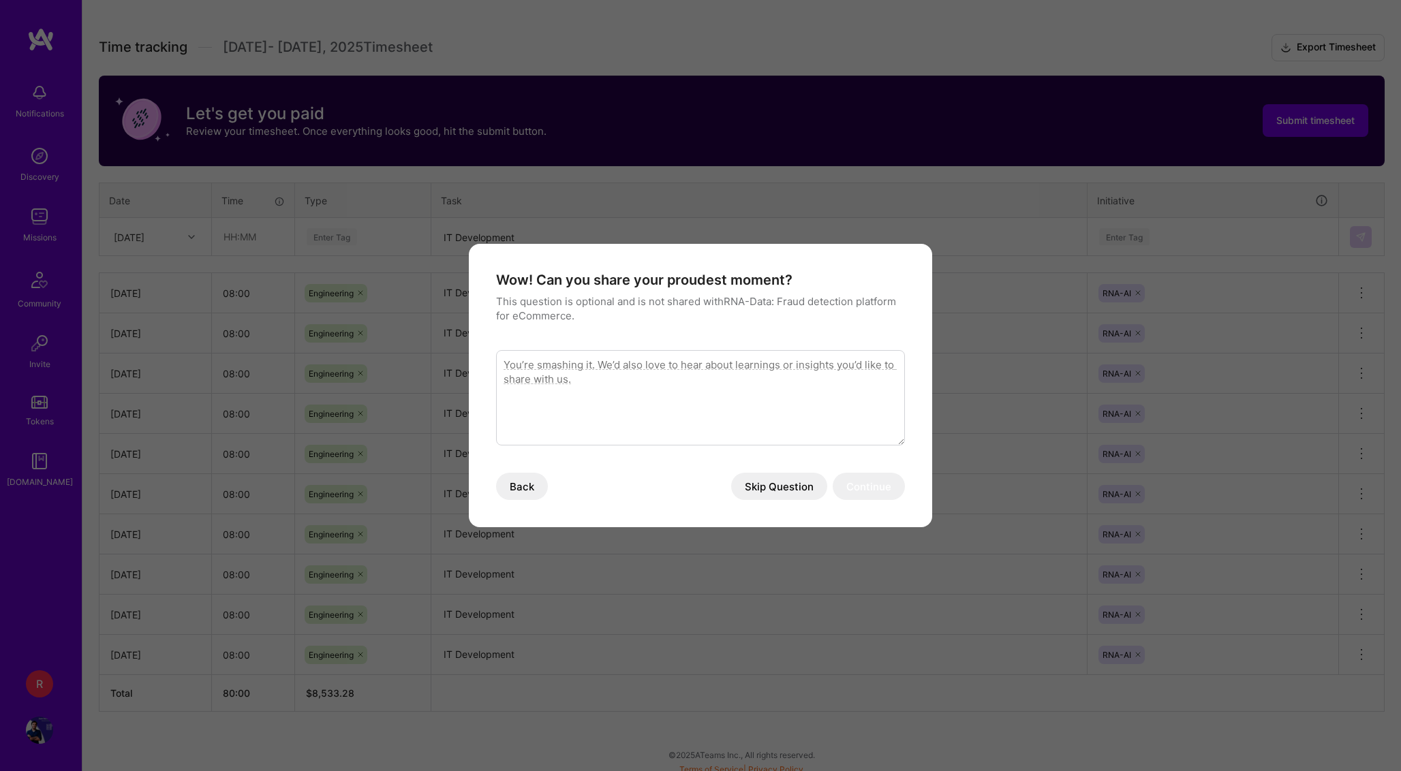
click at [790, 490] on button "Skip Question" at bounding box center [779, 486] width 96 height 27
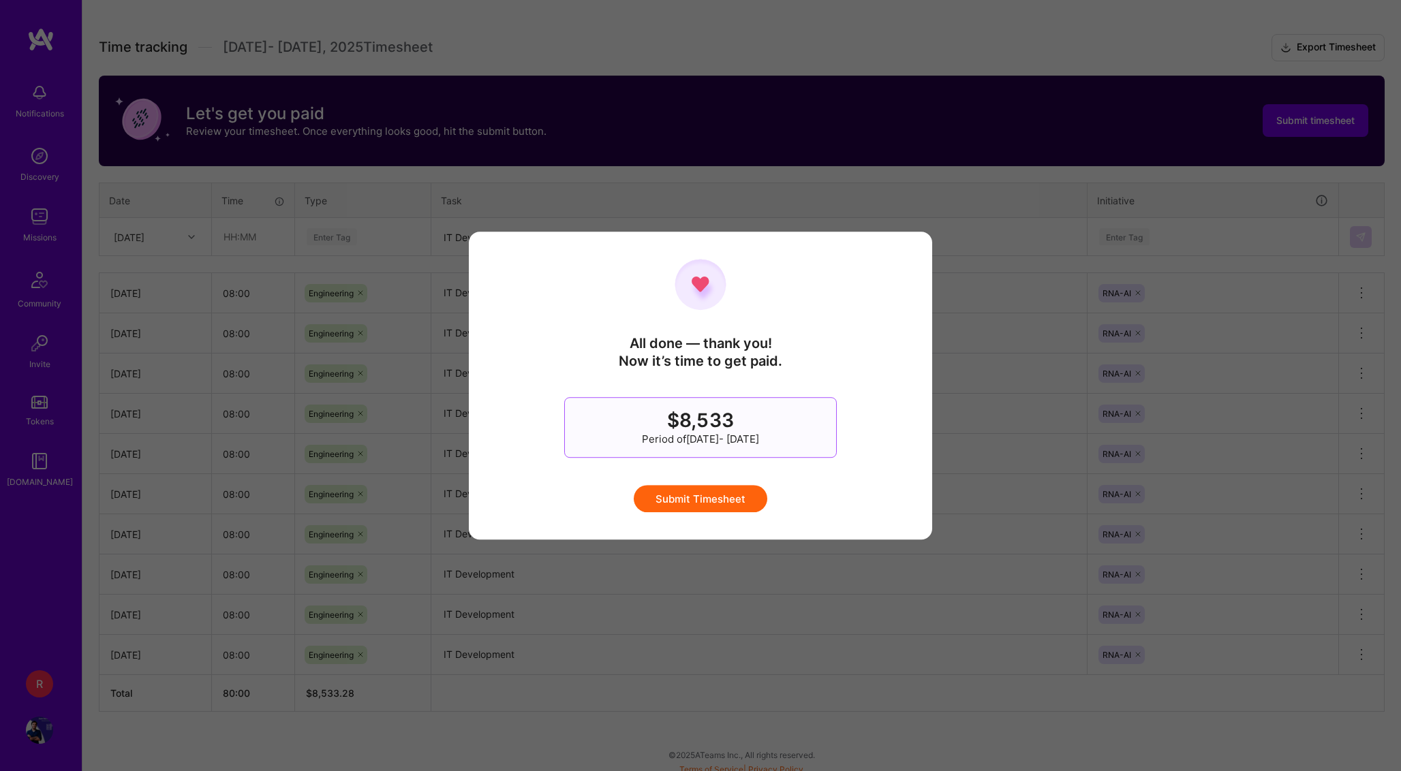
click at [748, 499] on button "Submit Timesheet" at bounding box center [701, 498] width 134 height 27
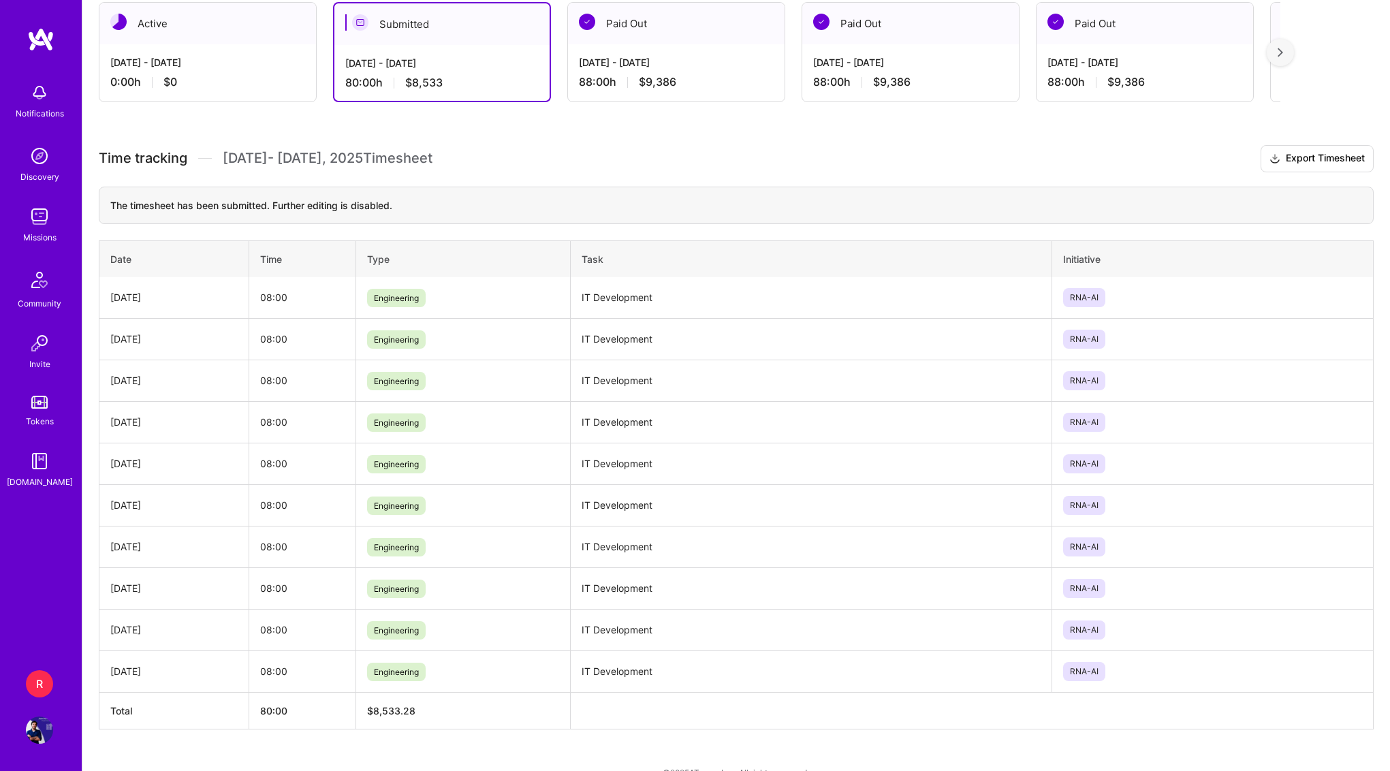
scroll to position [228, 0]
